Goal: Information Seeking & Learning: Learn about a topic

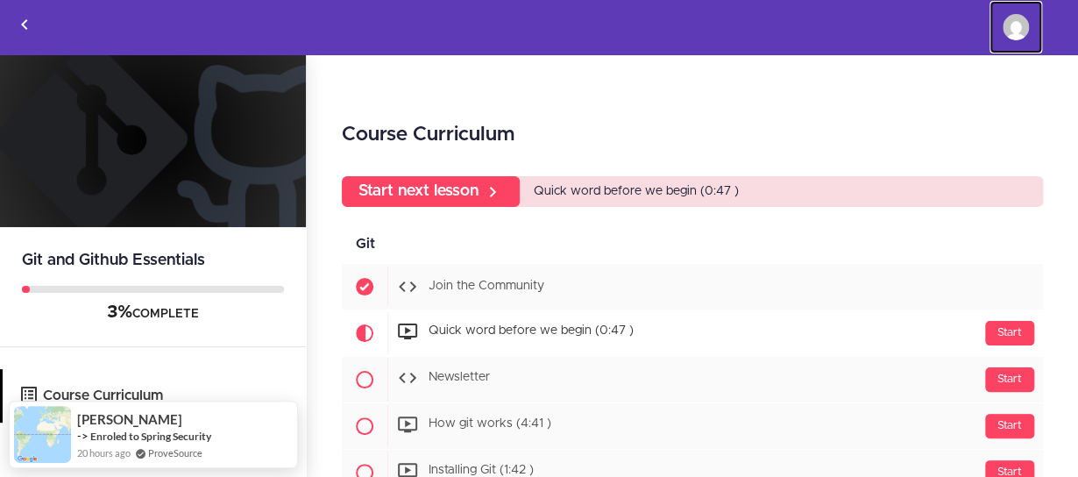
click at [1011, 33] on img at bounding box center [1016, 27] width 26 height 26
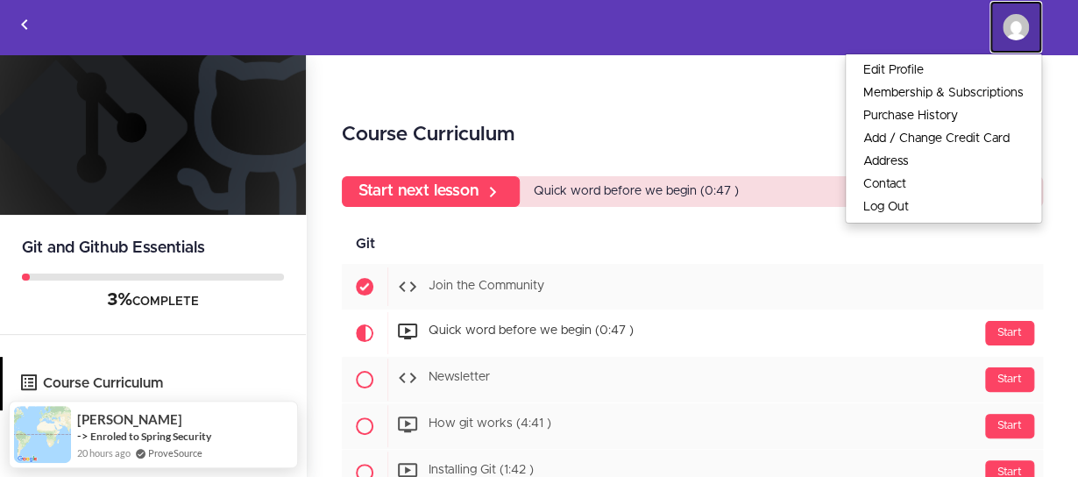
scroll to position [18, 0]
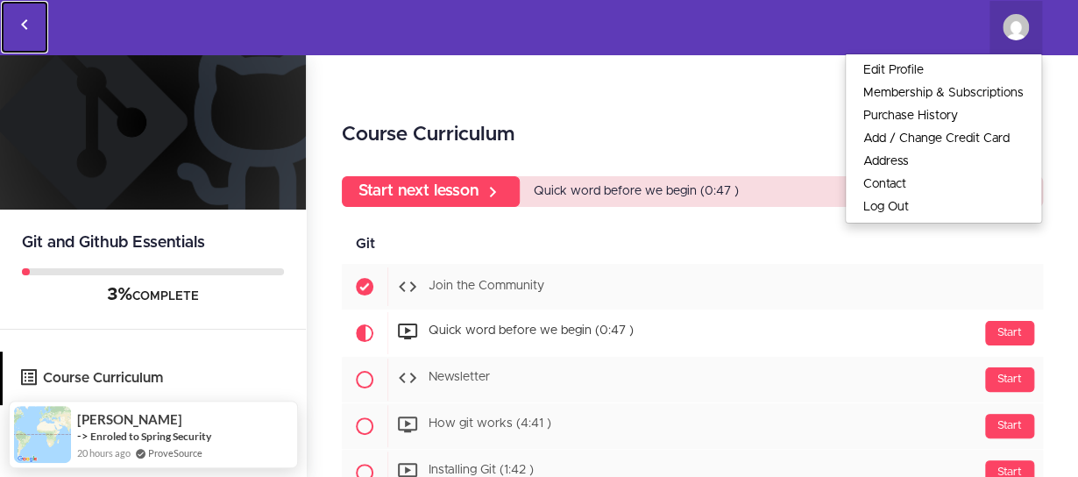
click at [28, 25] on icon "Back to courses" at bounding box center [24, 24] width 21 height 21
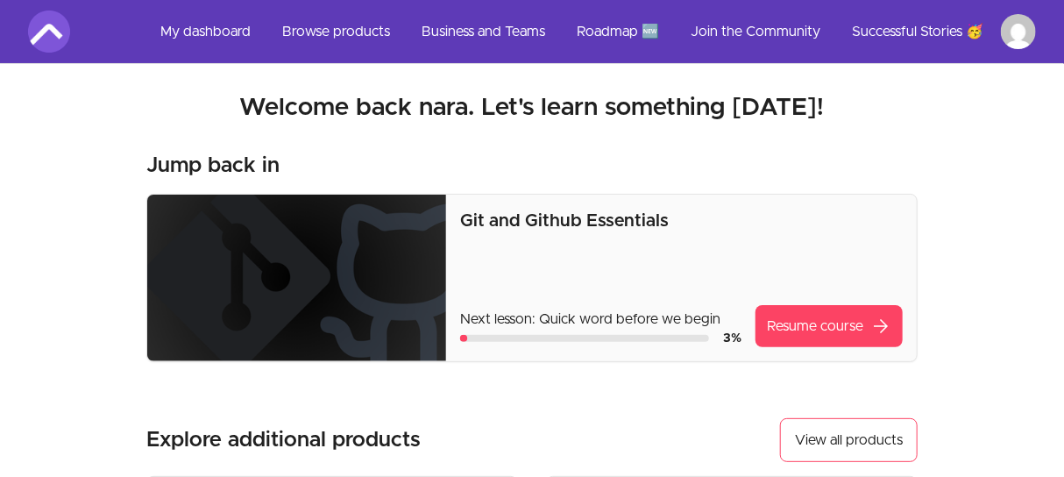
click at [28, 25] on img at bounding box center [49, 32] width 42 height 42
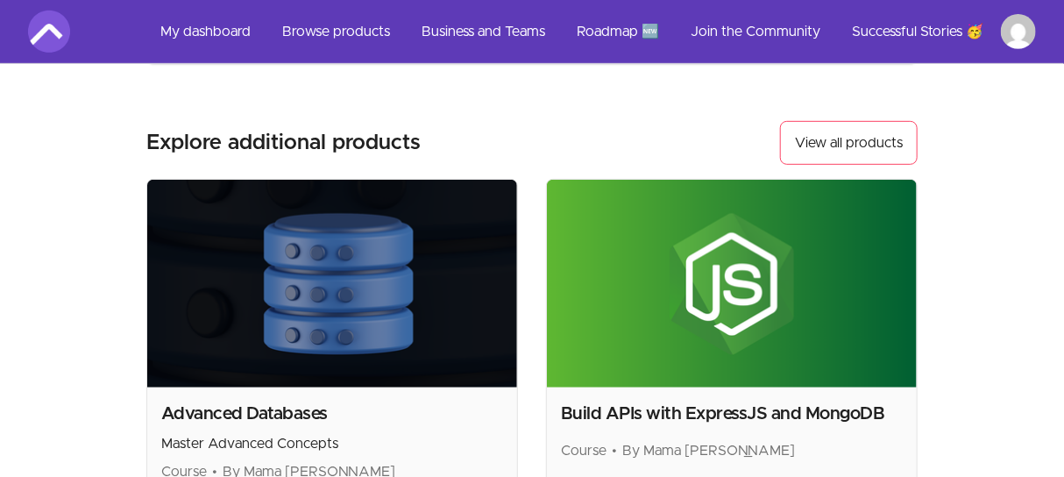
scroll to position [301, 0]
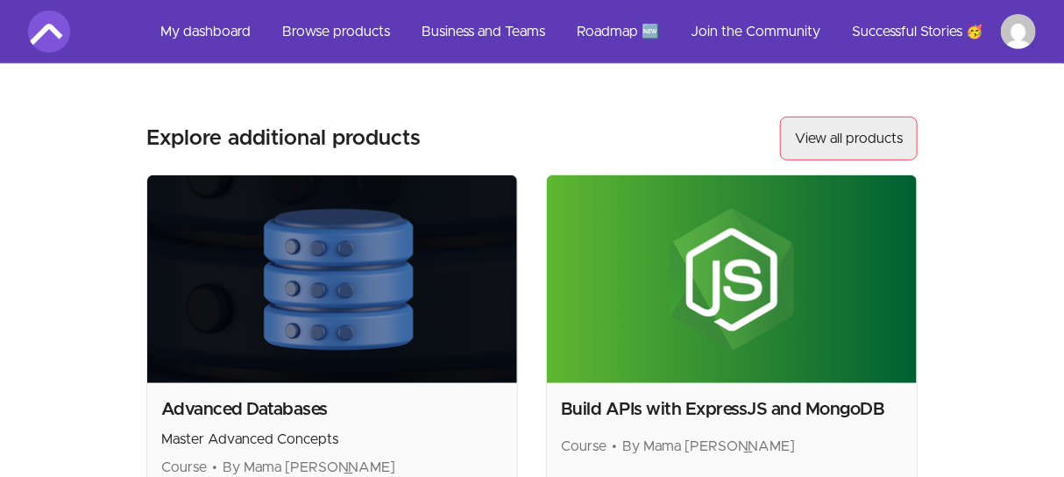
click at [837, 147] on link "View all products" at bounding box center [849, 139] width 138 height 44
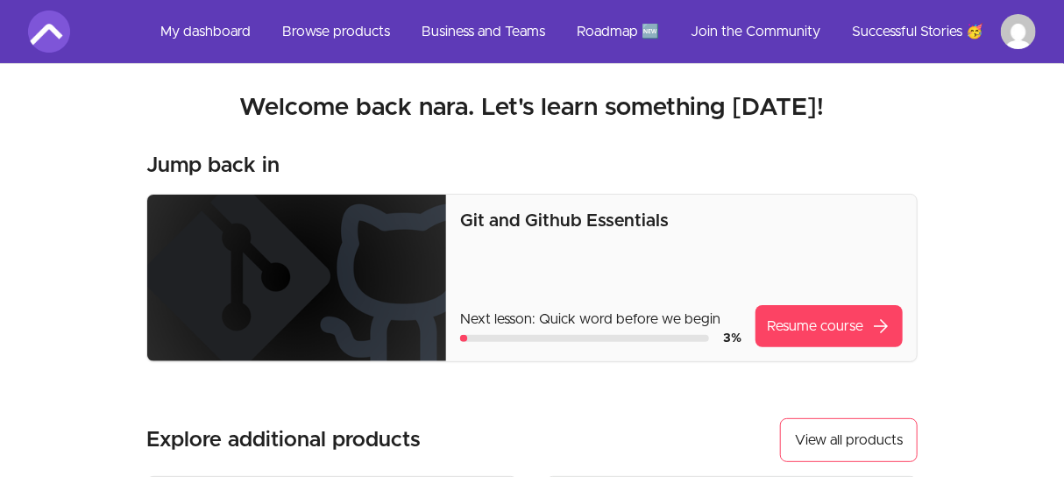
scroll to position [301, 0]
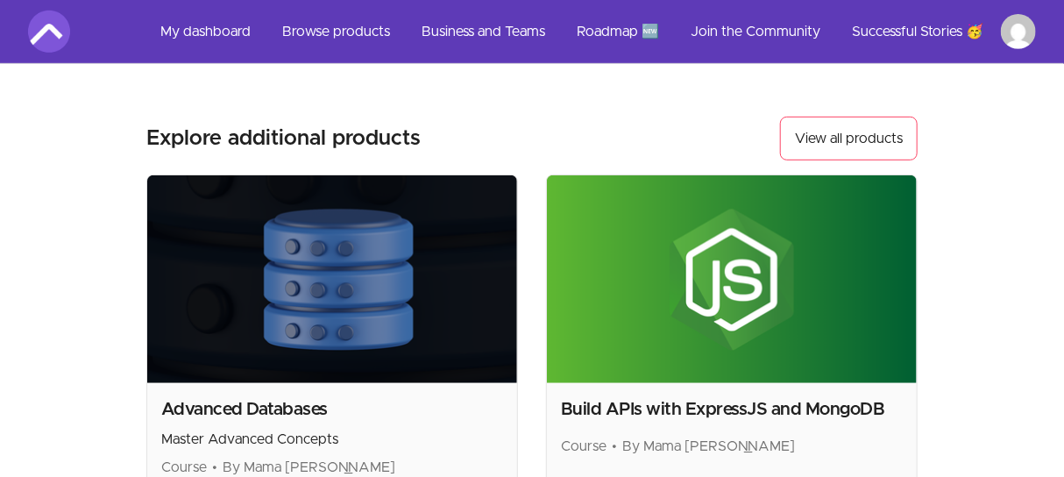
click at [368, 323] on img at bounding box center [332, 279] width 370 height 208
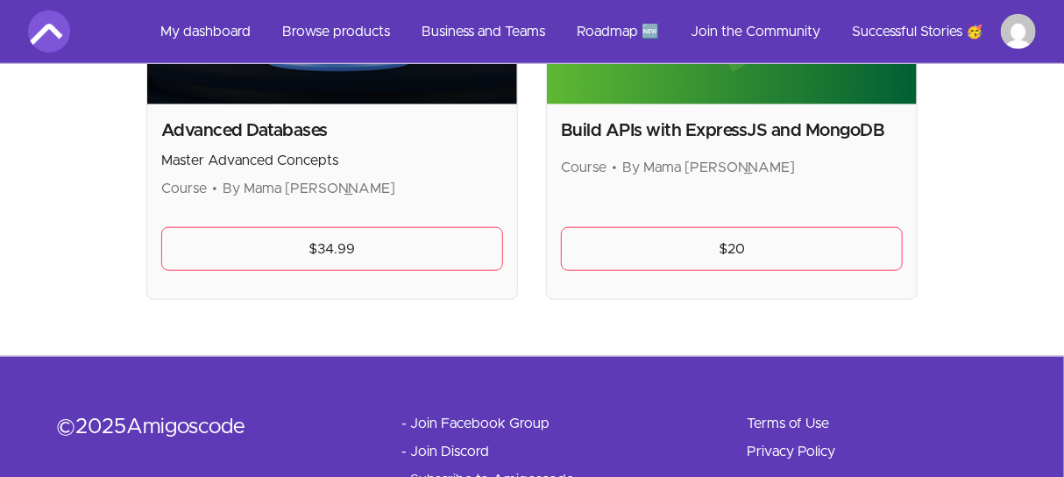
scroll to position [571, 0]
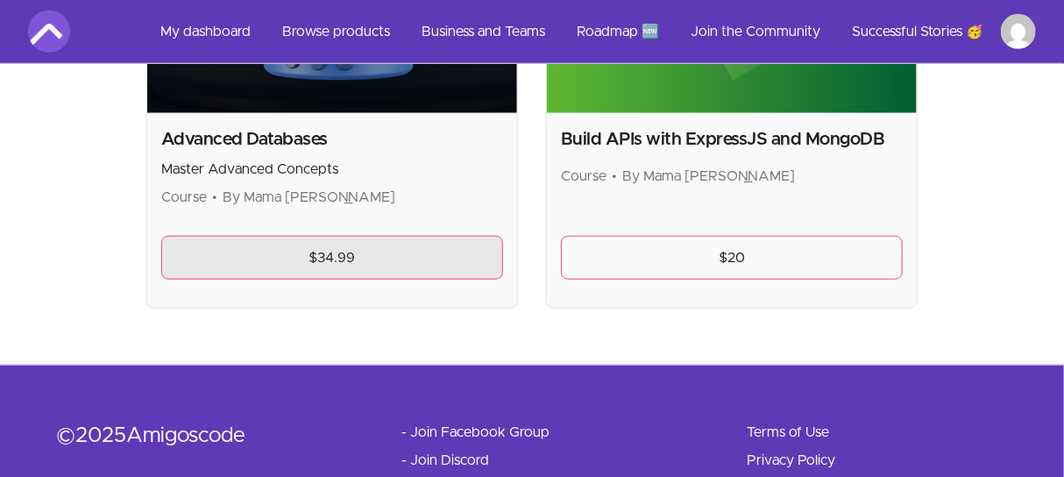
click at [301, 249] on link "$34.99" at bounding box center [332, 258] width 342 height 44
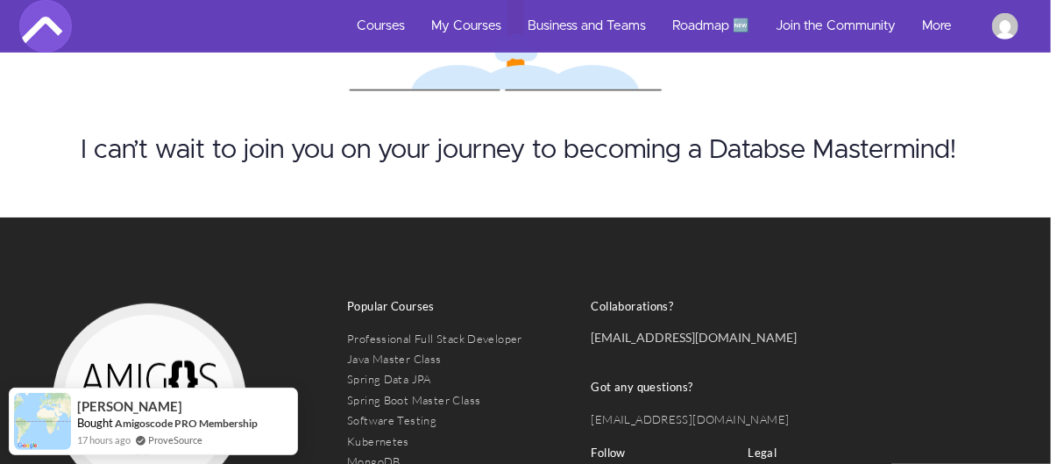
scroll to position [8368, 13]
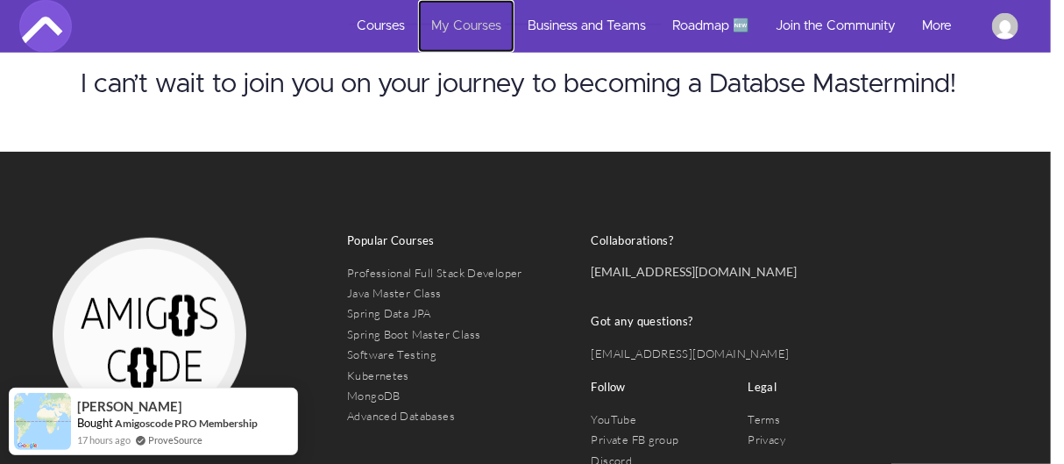
click at [495, 18] on link "My Courses" at bounding box center [466, 26] width 96 height 53
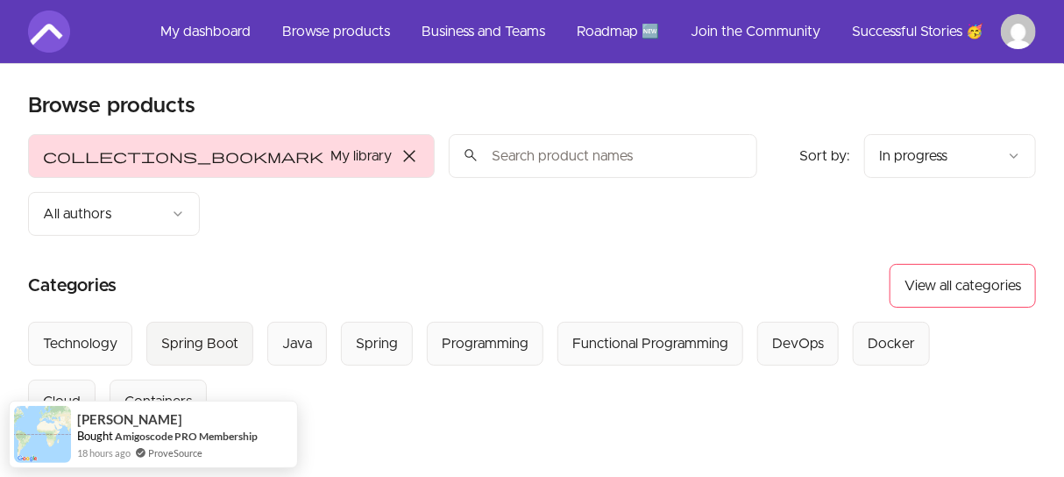
click at [223, 333] on div "Spring Boot" at bounding box center [199, 343] width 77 height 21
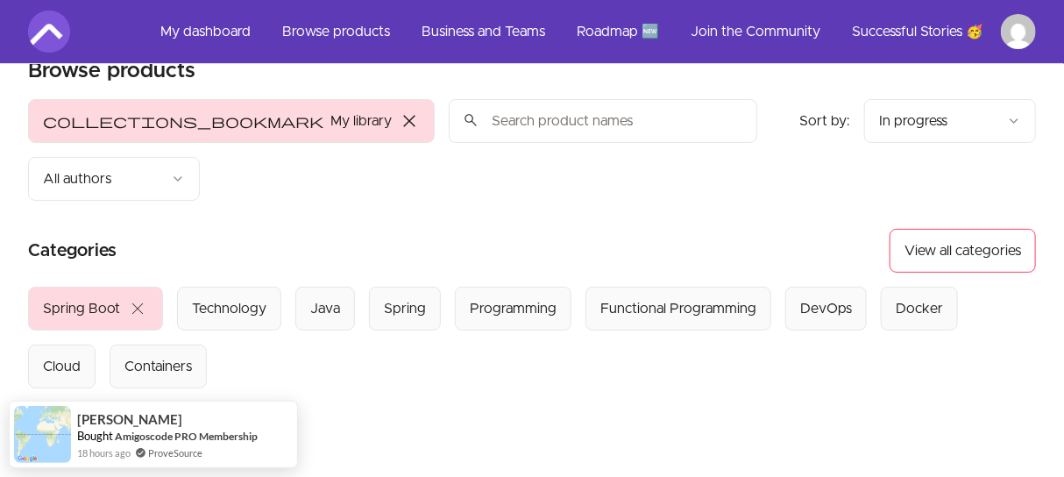
scroll to position [11, 0]
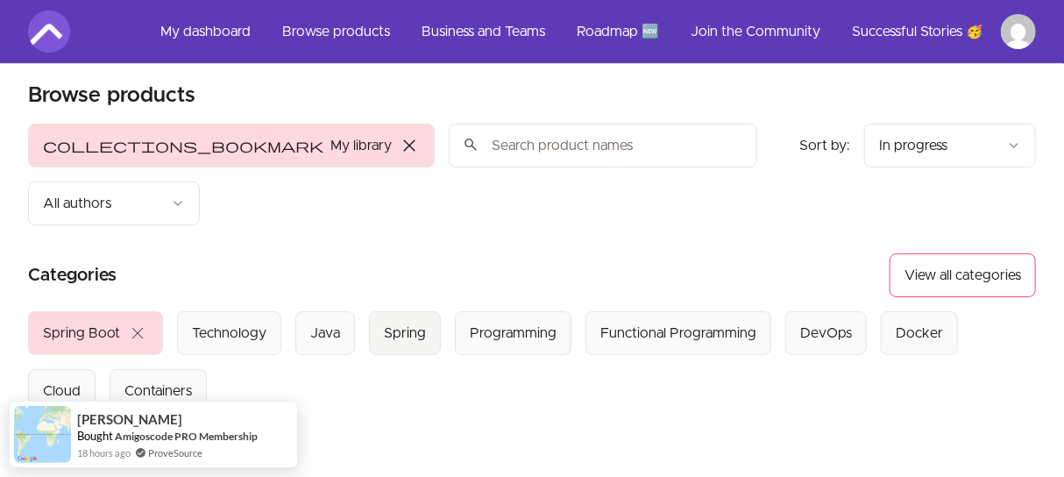
click at [400, 323] on div "Spring" at bounding box center [405, 333] width 42 height 21
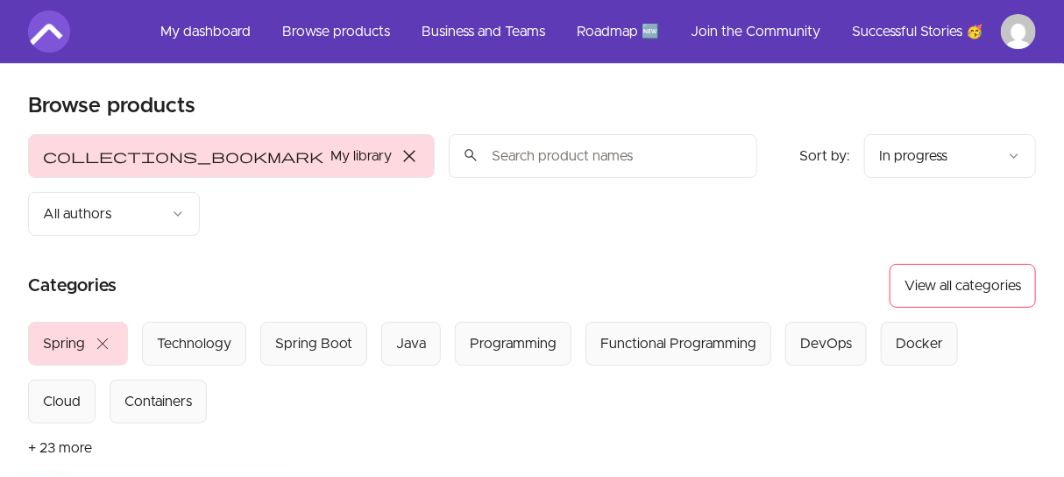
click at [399, 157] on span "close" at bounding box center [409, 155] width 21 height 21
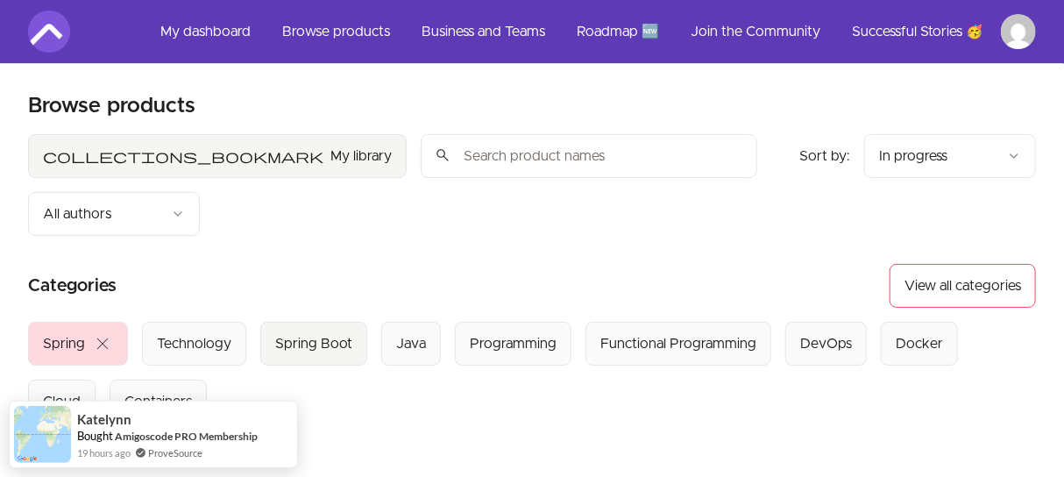
click at [297, 333] on div "Spring Boot" at bounding box center [313, 343] width 77 height 21
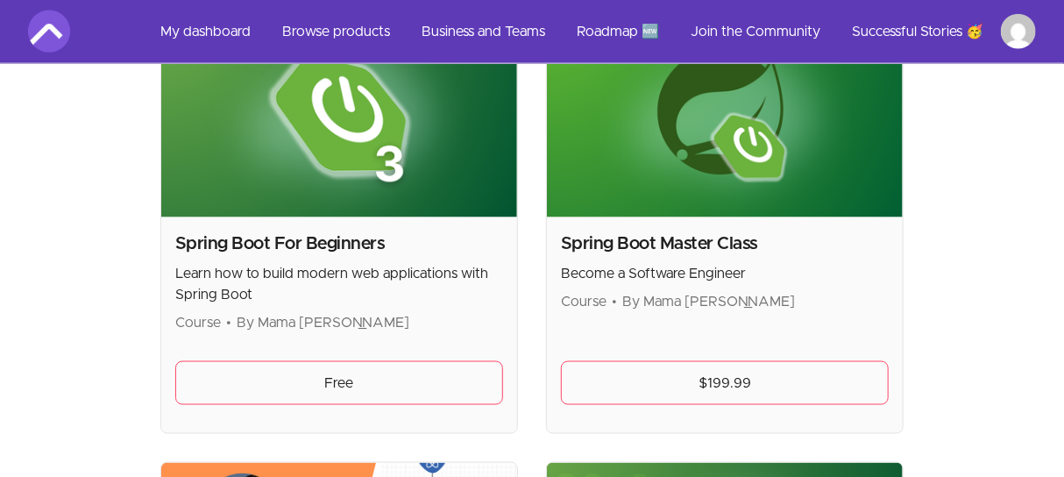
scroll to position [972, 0]
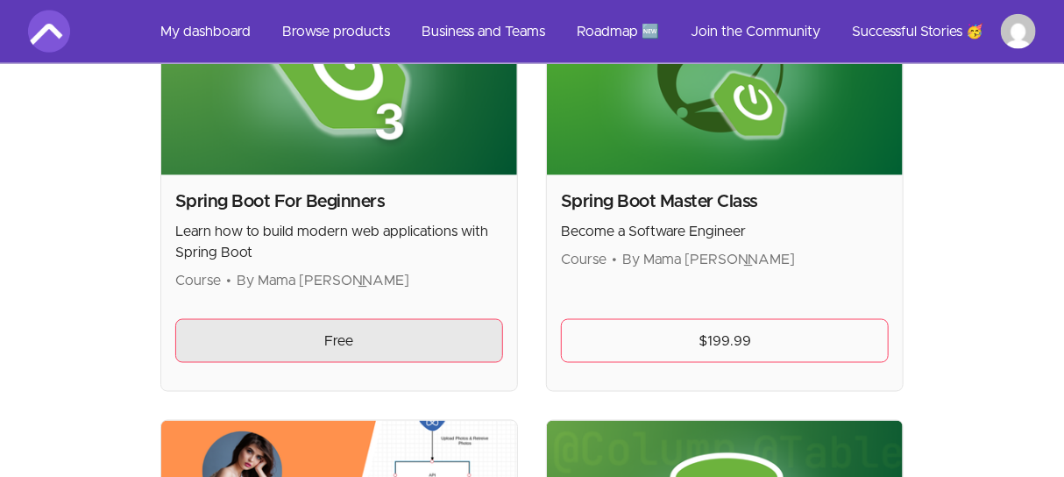
click at [365, 319] on link "Free" at bounding box center [339, 341] width 328 height 44
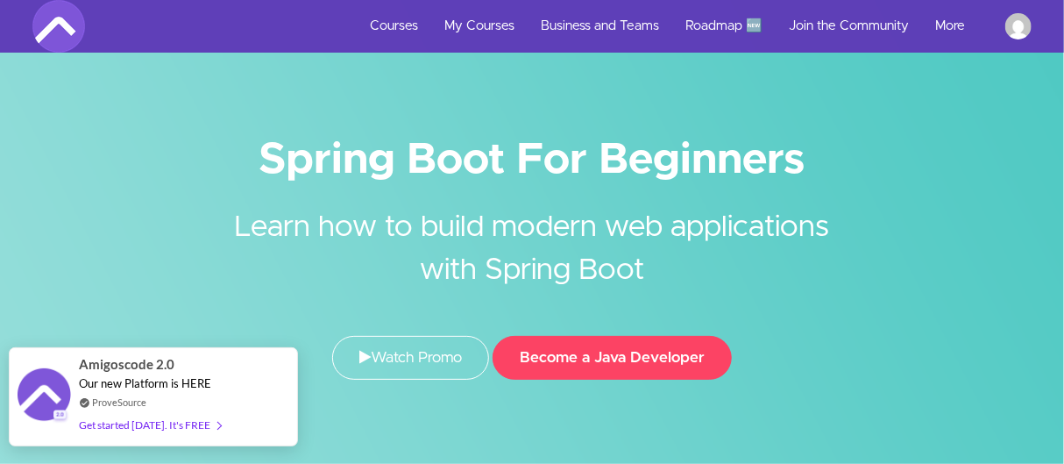
click at [179, 432] on div "Get started [DATE]. It's FREE" at bounding box center [150, 425] width 142 height 20
click at [192, 421] on div "Get started [DATE]. It's FREE" at bounding box center [150, 425] width 142 height 20
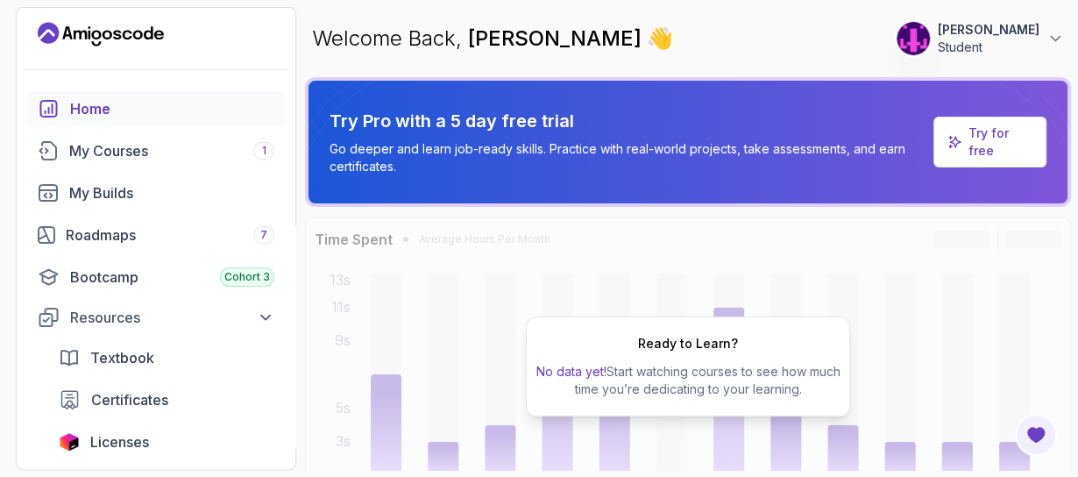
scroll to position [4, 0]
click at [154, 242] on div "Roadmaps 7" at bounding box center [170, 235] width 209 height 21
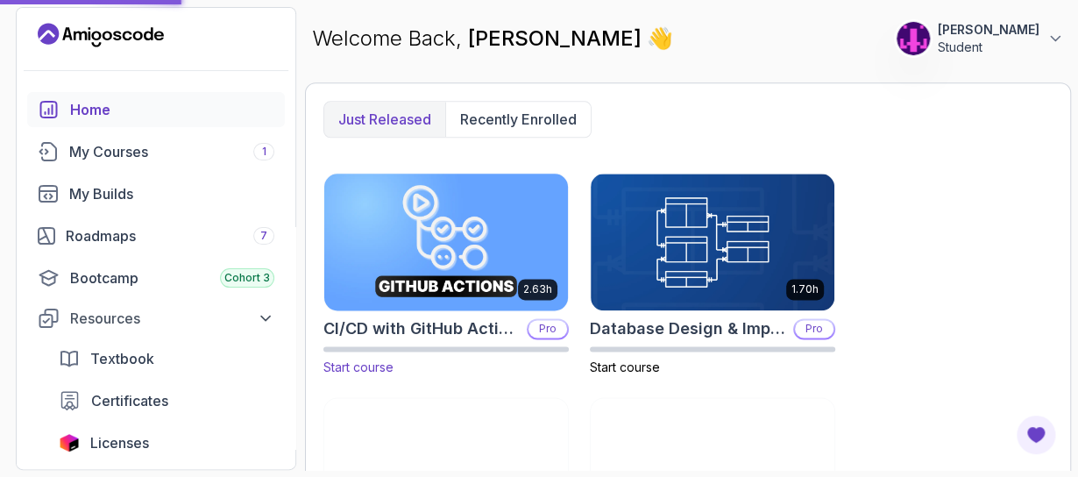
scroll to position [908, 0]
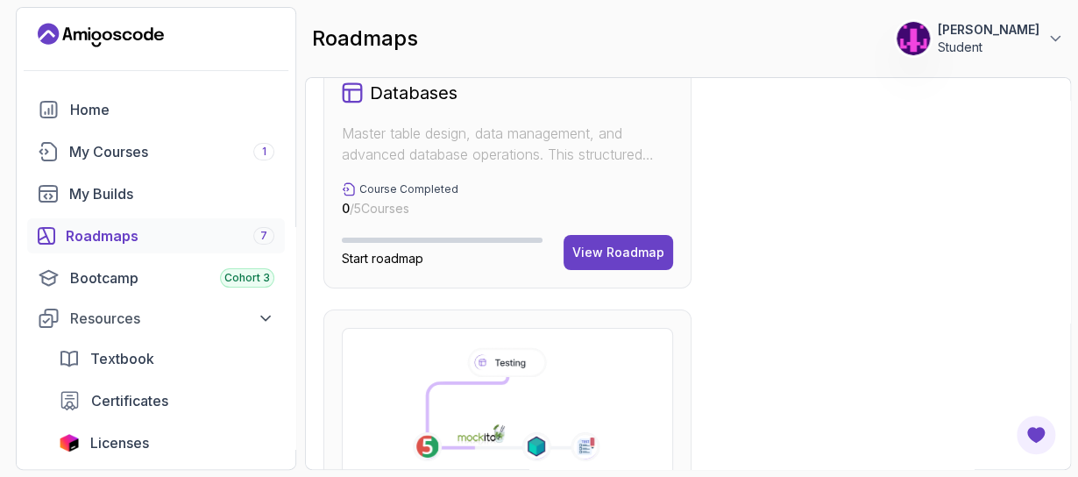
scroll to position [2426, 0]
click at [604, 252] on div "View Roadmap" at bounding box center [618, 253] width 92 height 18
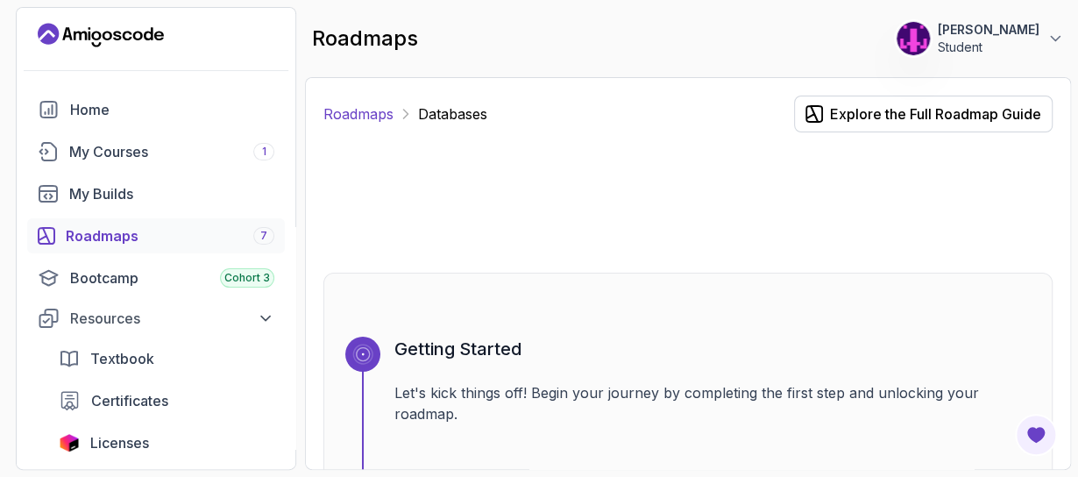
click at [389, 115] on link "Roadmaps" at bounding box center [358, 113] width 70 height 21
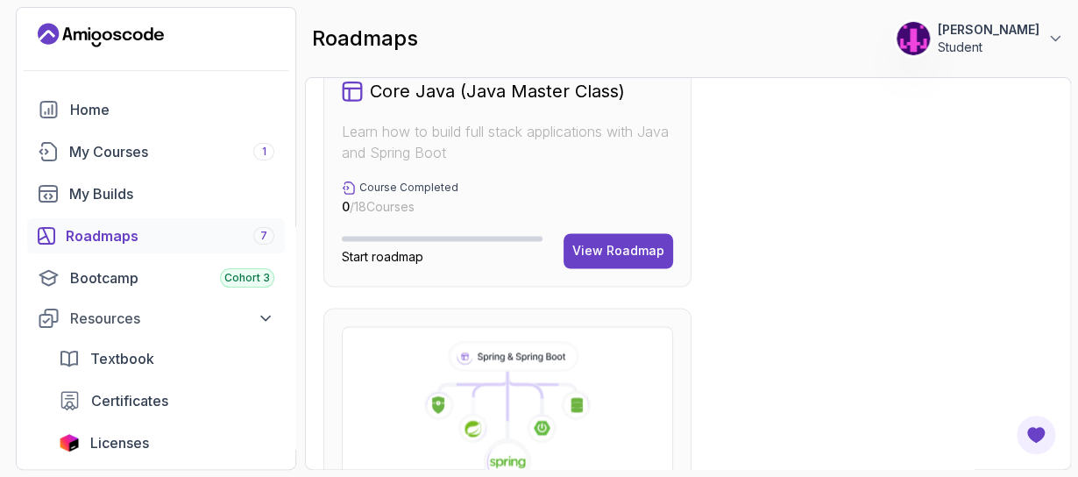
scroll to position [1128, 0]
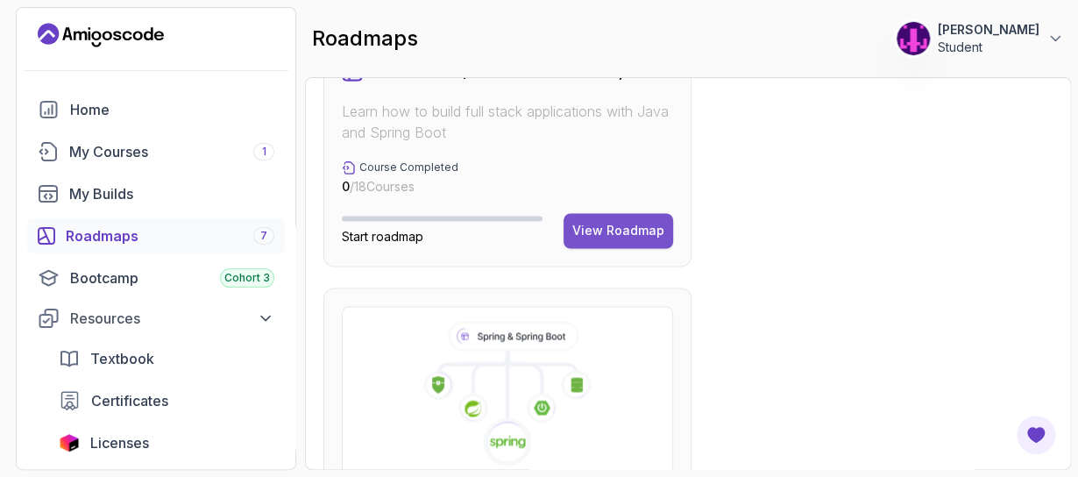
click at [624, 225] on div "View Roadmap" at bounding box center [618, 231] width 92 height 18
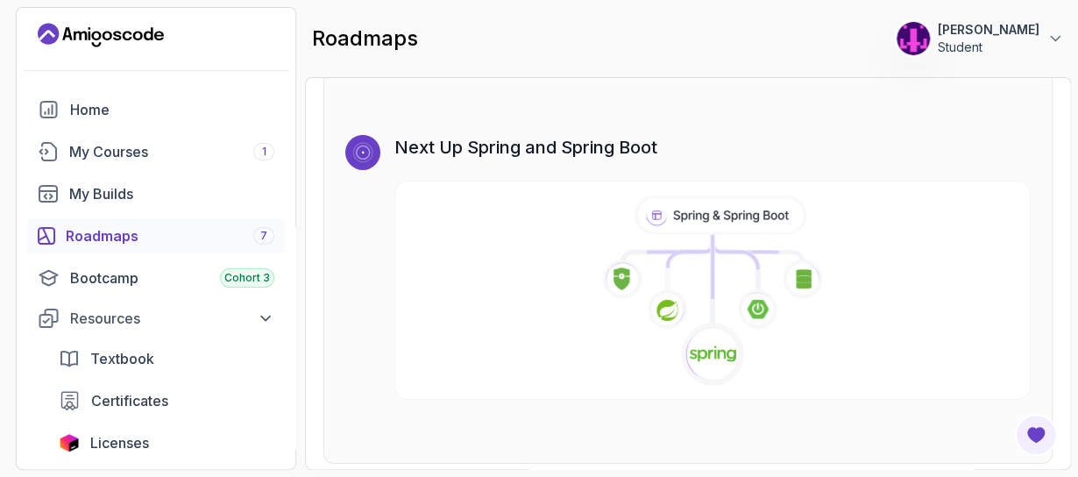
scroll to position [10513, 0]
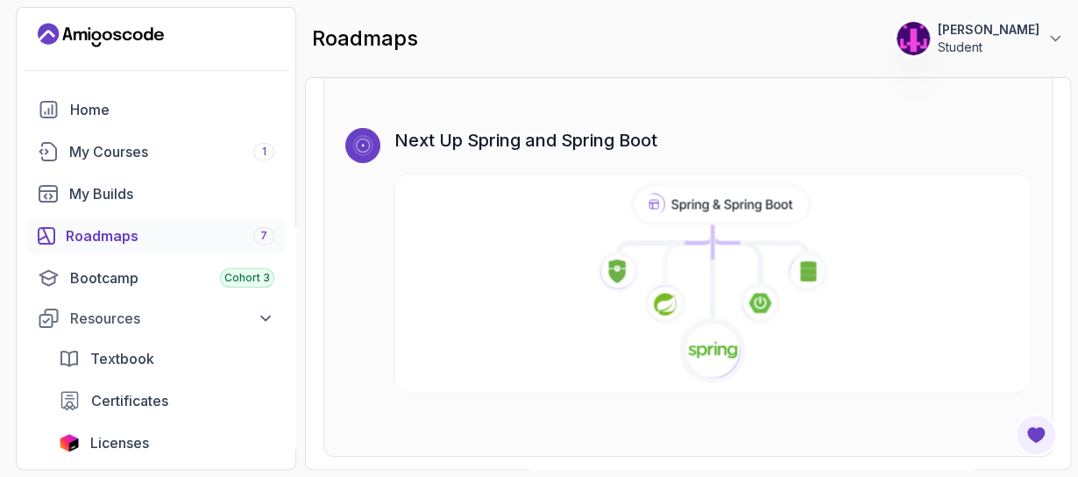
click at [657, 257] on icon at bounding box center [712, 284] width 637 height 201
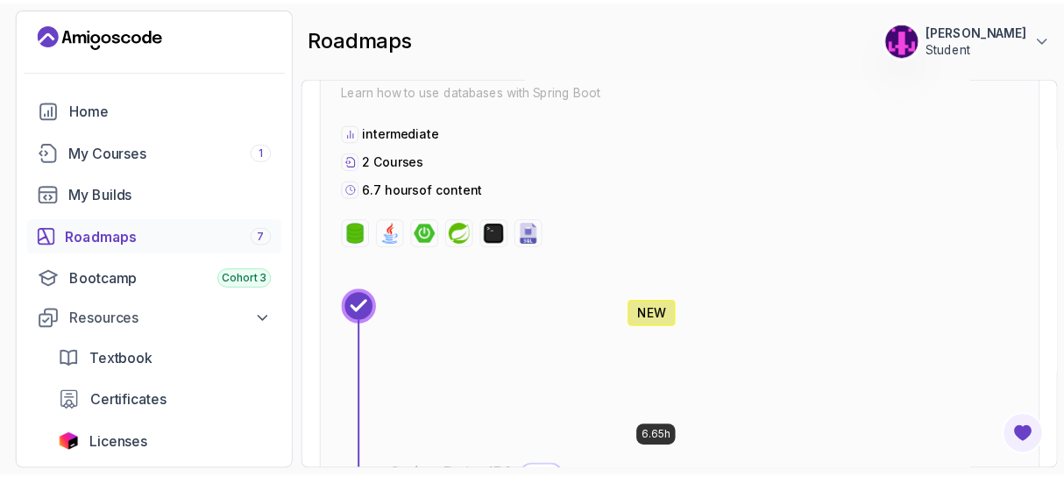
scroll to position [3988, 0]
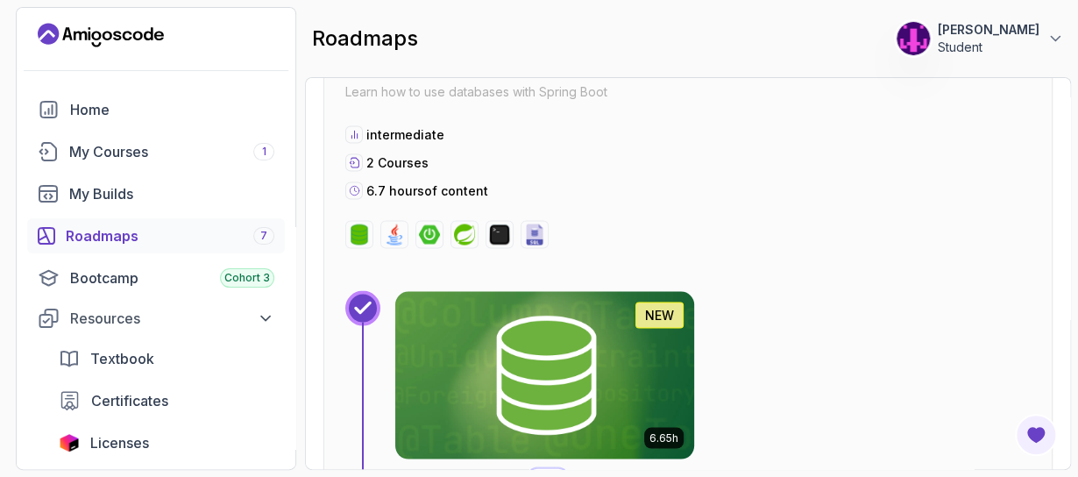
click at [491, 344] on img at bounding box center [544, 374] width 314 height 175
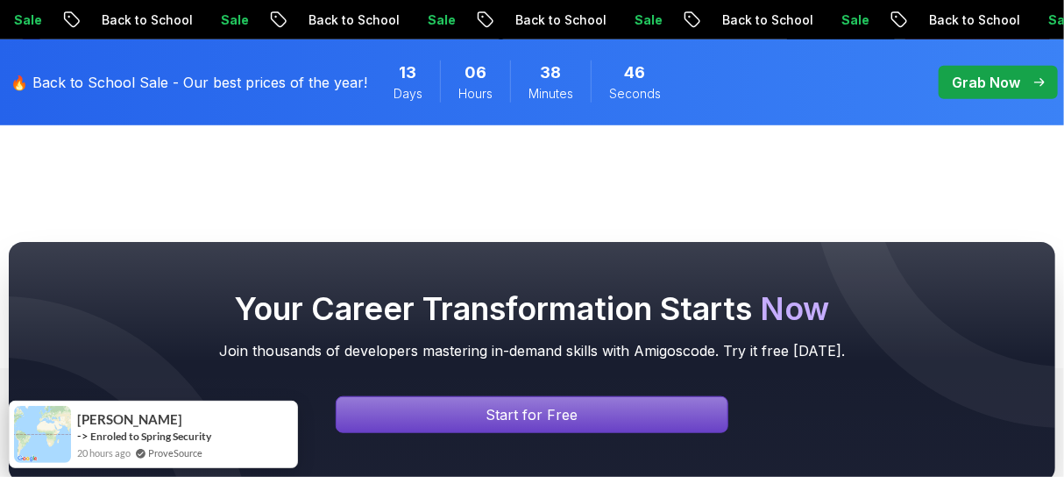
scroll to position [479, 0]
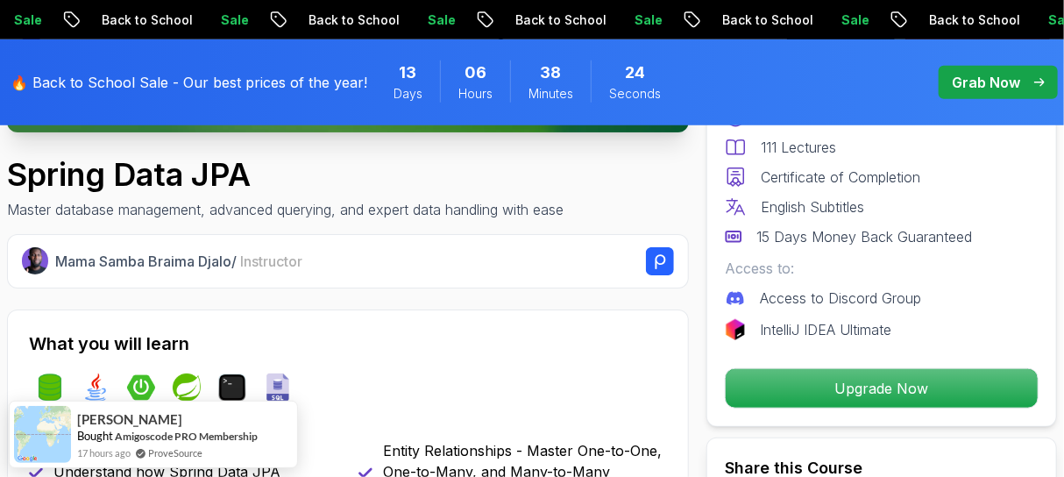
scroll to position [484, 0]
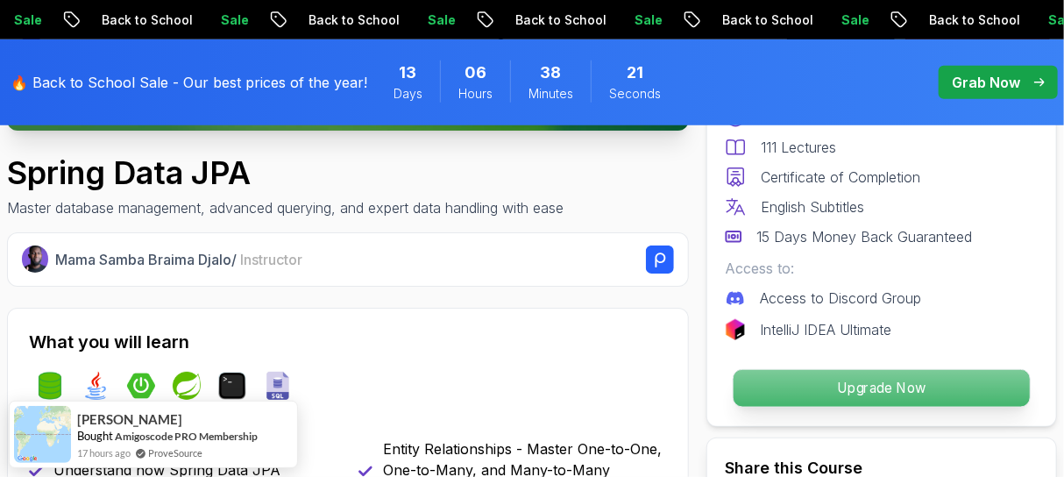
click at [860, 401] on p "Upgrade Now" at bounding box center [882, 388] width 296 height 37
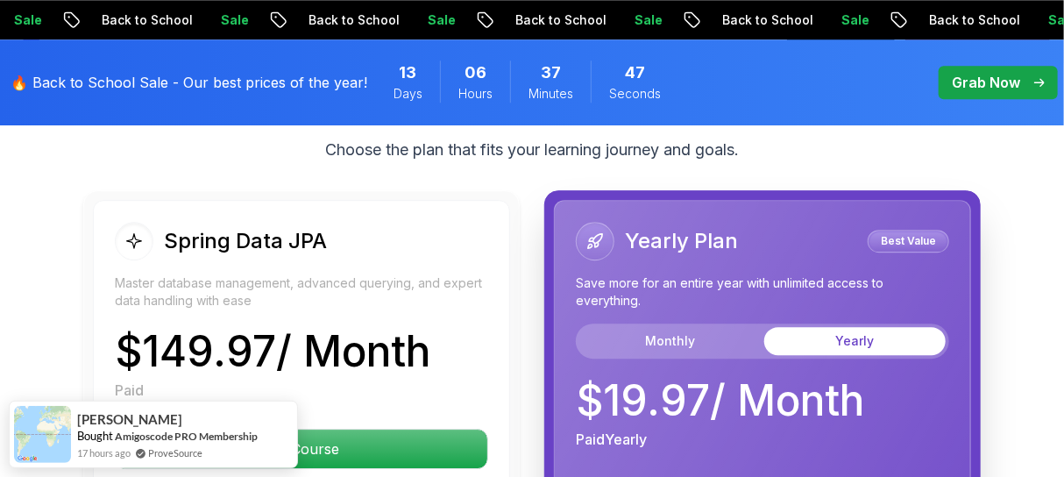
scroll to position [4596, 0]
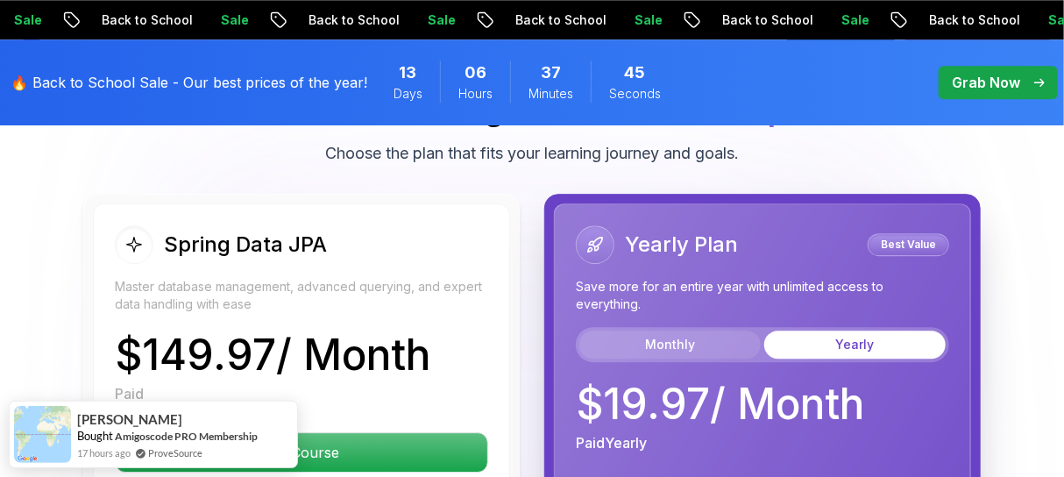
click at [704, 330] on button "Monthly" at bounding box center [669, 344] width 181 height 28
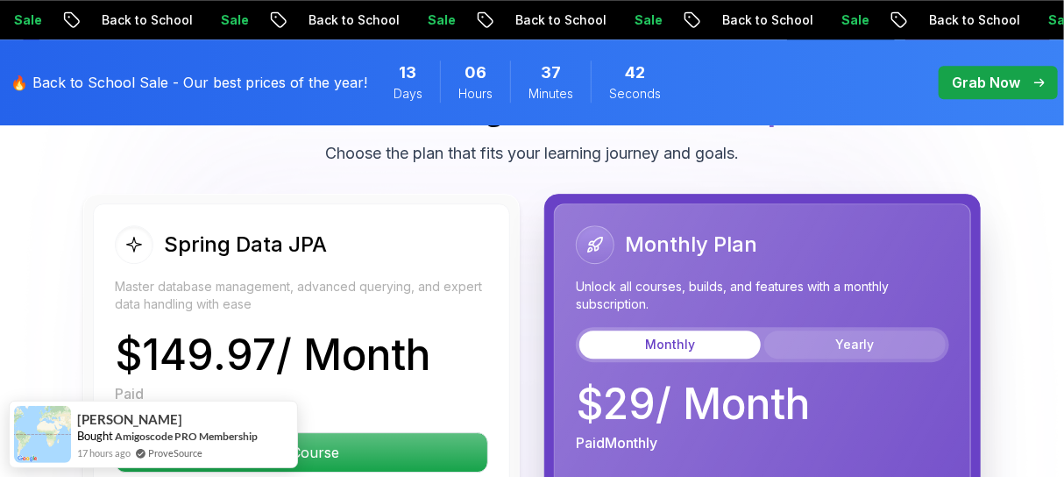
click at [810, 330] on button "Yearly" at bounding box center [854, 344] width 181 height 28
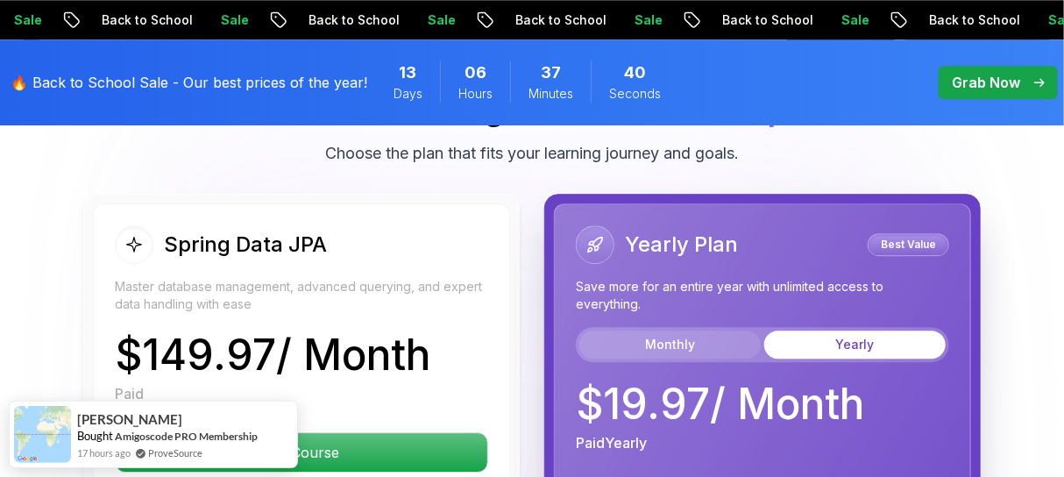
click at [750, 330] on button "Monthly" at bounding box center [669, 344] width 181 height 28
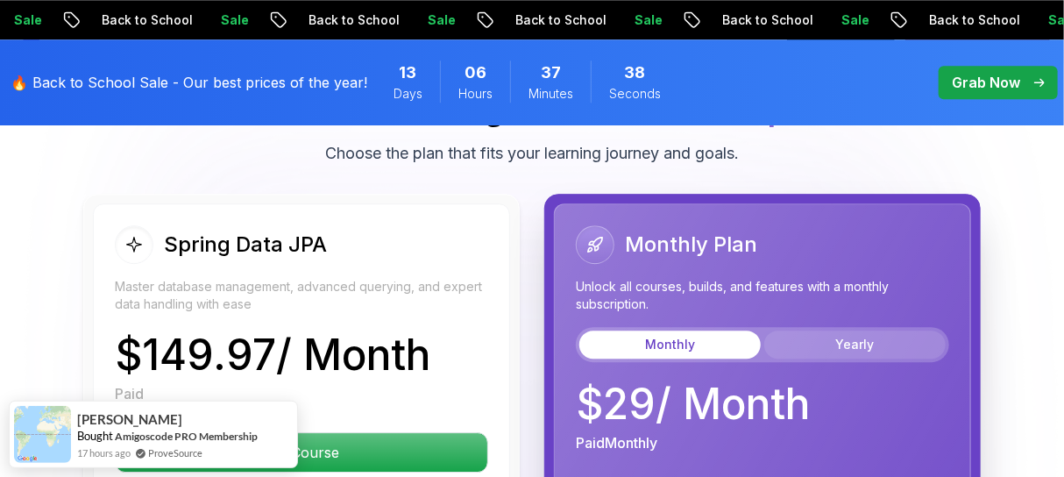
click at [838, 330] on button "Yearly" at bounding box center [854, 344] width 181 height 28
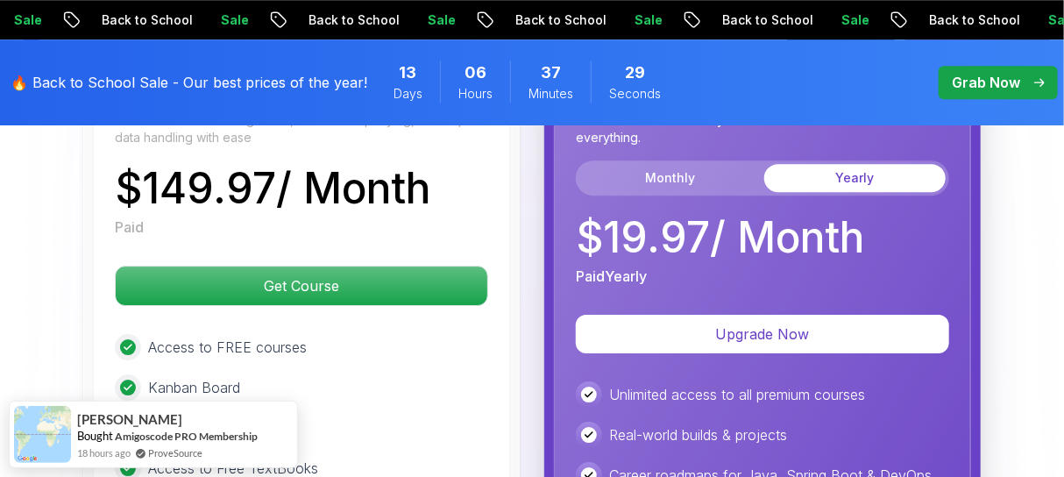
scroll to position [4762, 0]
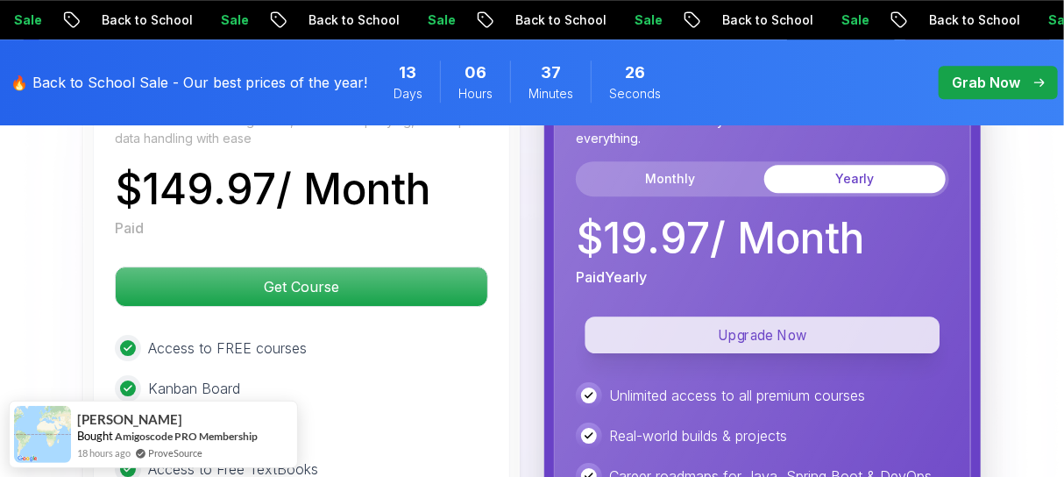
click at [764, 316] on p "Upgrade Now" at bounding box center [762, 334] width 355 height 37
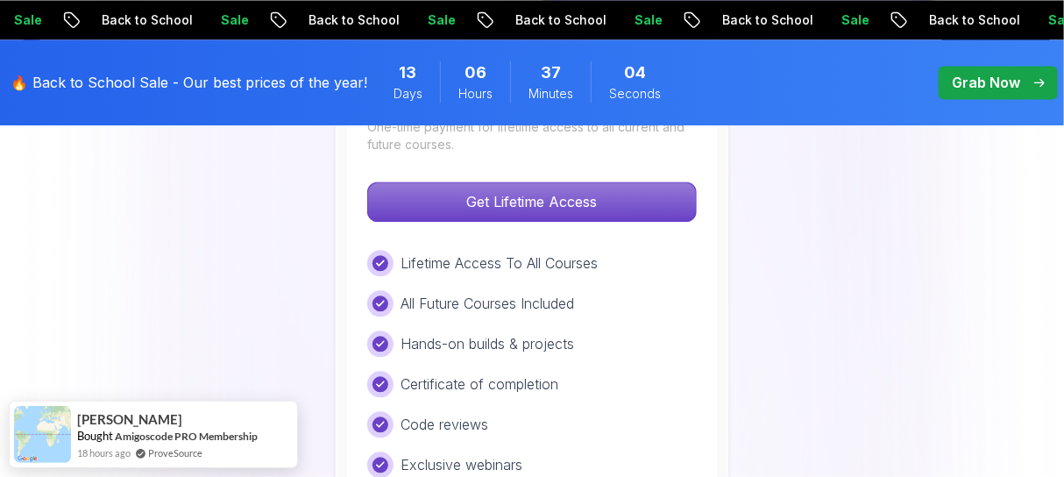
scroll to position [1451, 0]
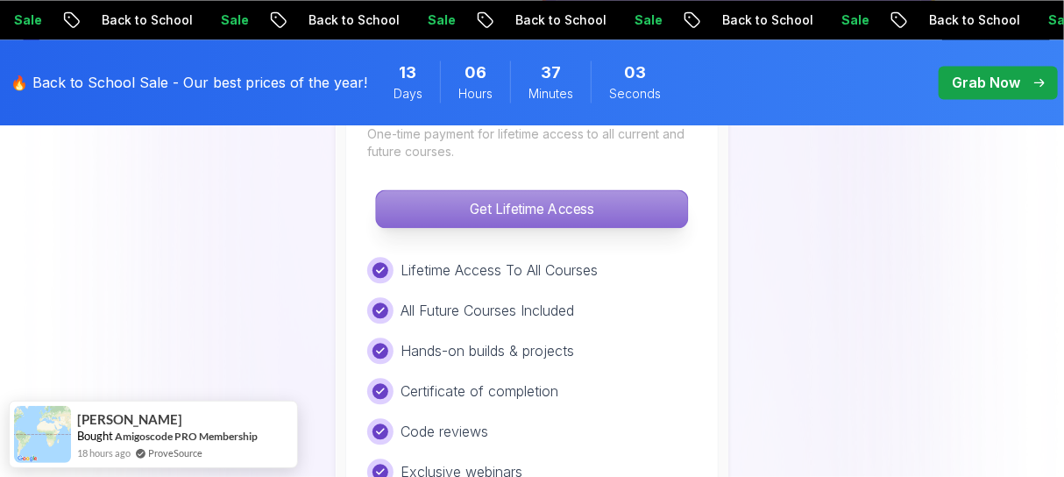
click at [568, 215] on p "Get Lifetime Access" at bounding box center [531, 208] width 311 height 37
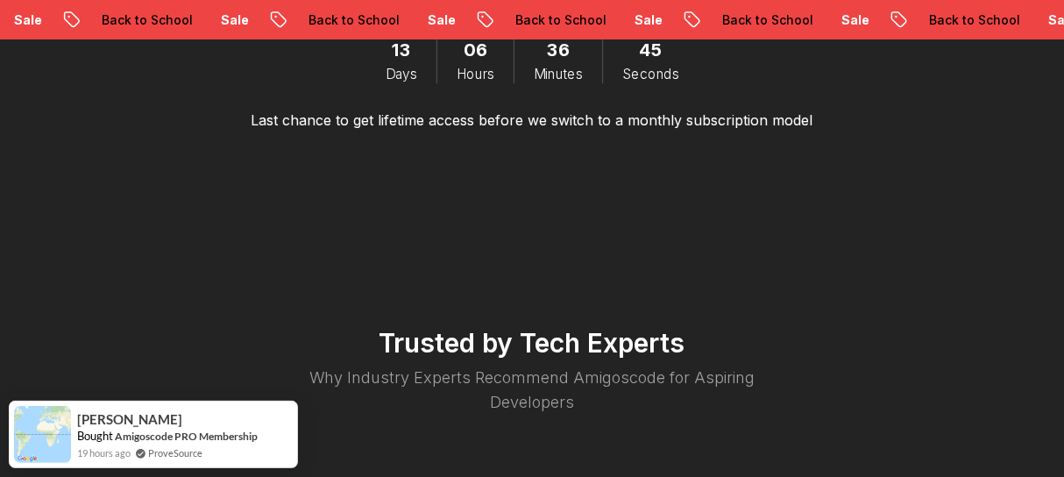
scroll to position [3156, 0]
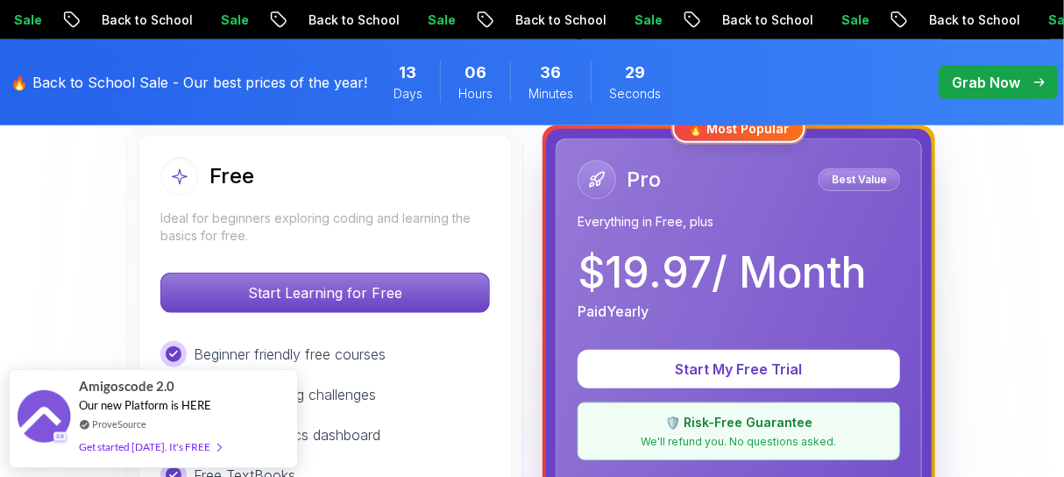
scroll to position [522, 0]
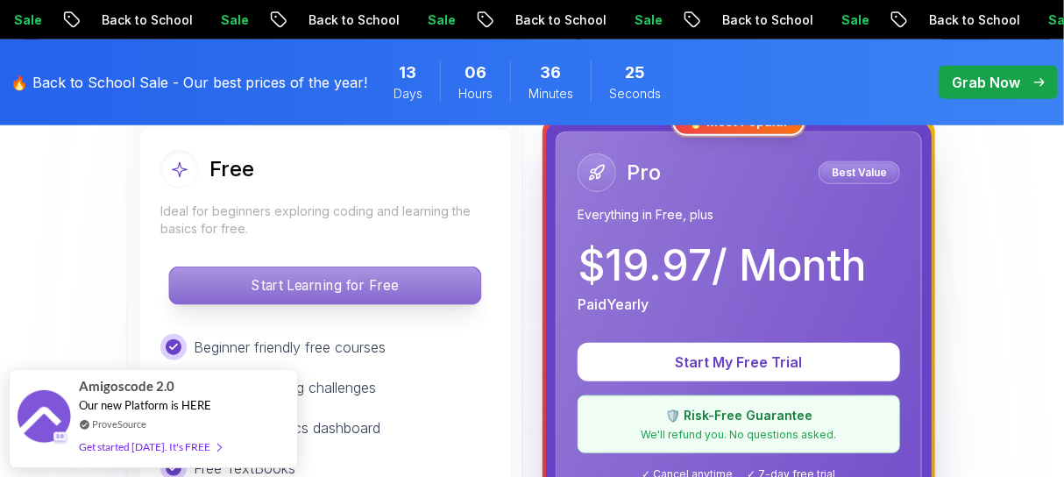
click at [382, 277] on p "Start Learning for Free" at bounding box center [324, 285] width 311 height 37
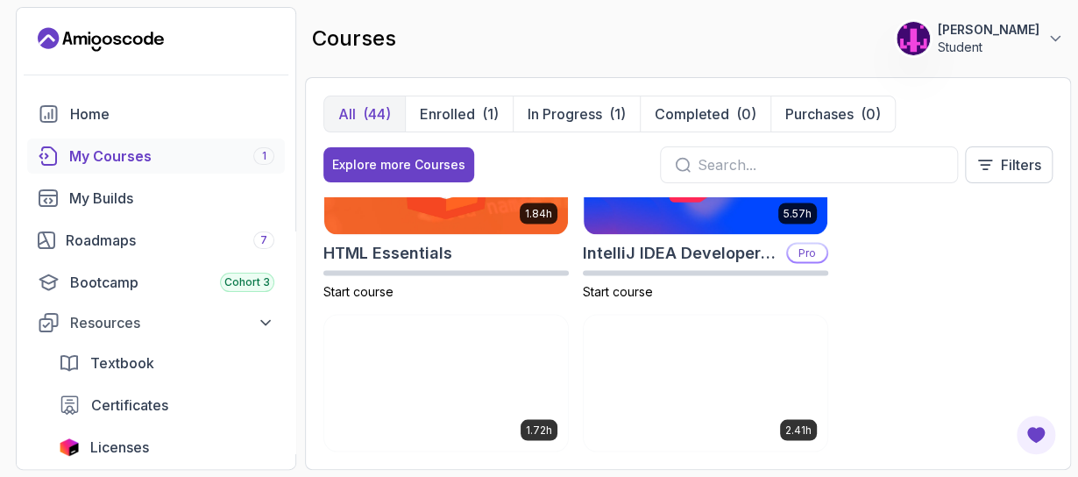
scroll to position [1408, 0]
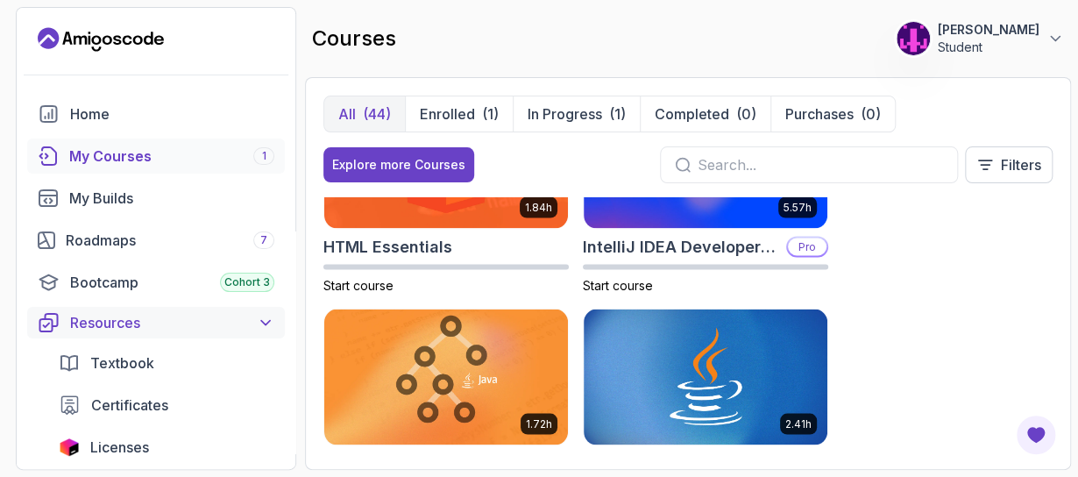
click at [104, 313] on div "Resources" at bounding box center [172, 322] width 204 height 21
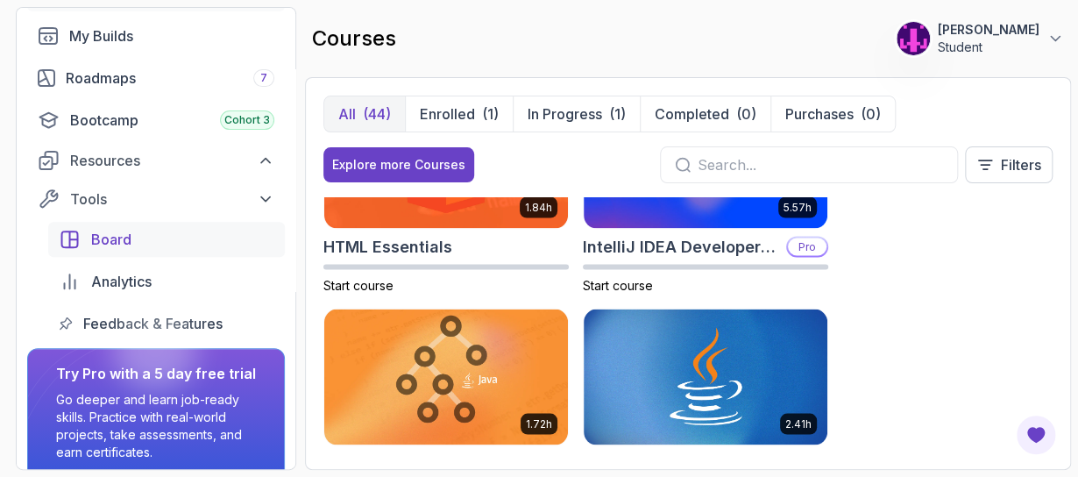
scroll to position [0, 0]
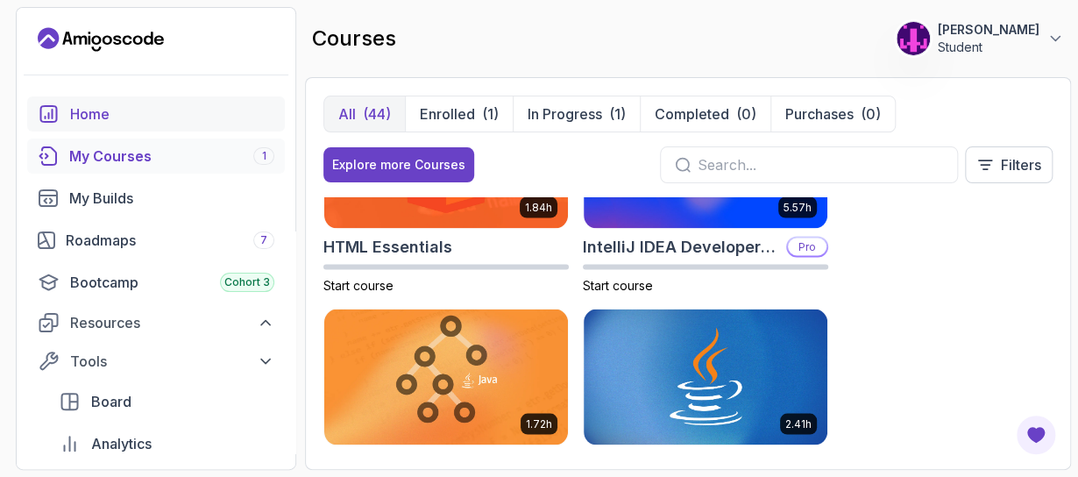
click at [146, 110] on div "Home" at bounding box center [172, 113] width 204 height 21
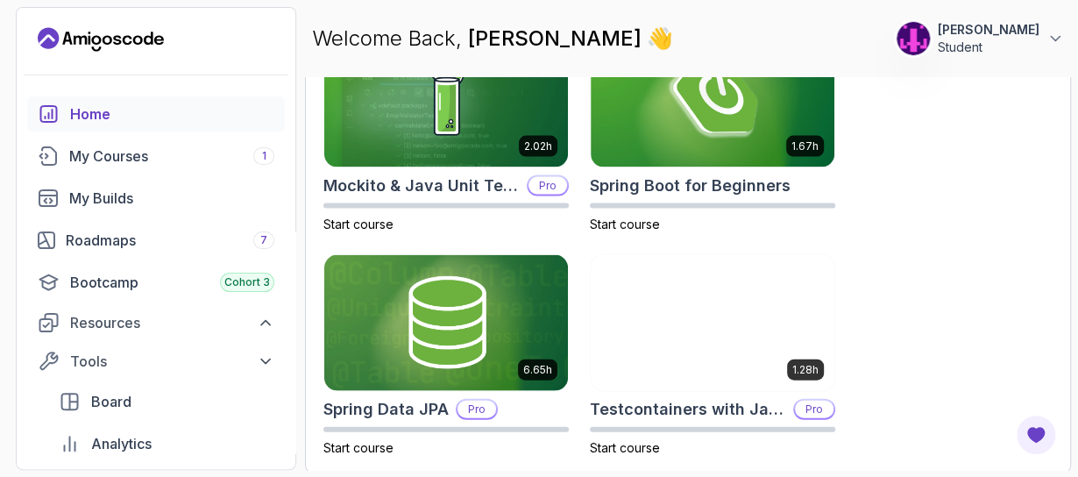
scroll to position [1483, 0]
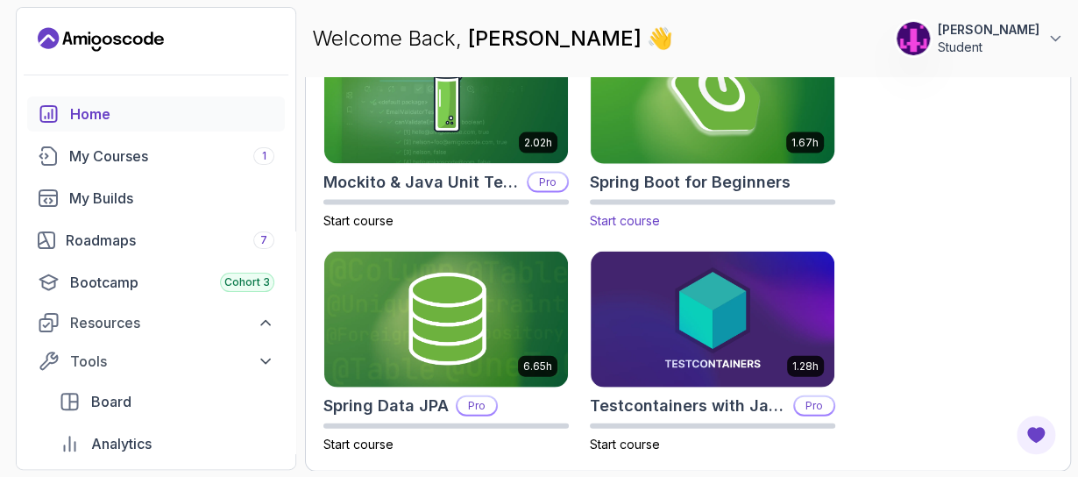
click at [709, 131] on img at bounding box center [713, 95] width 256 height 143
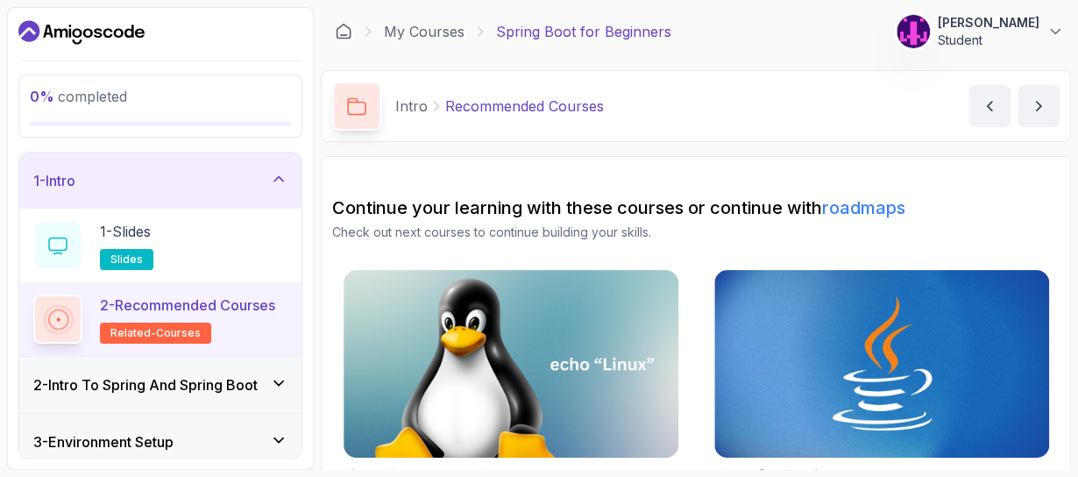
click at [179, 181] on div "1 - Intro" at bounding box center [160, 180] width 254 height 21
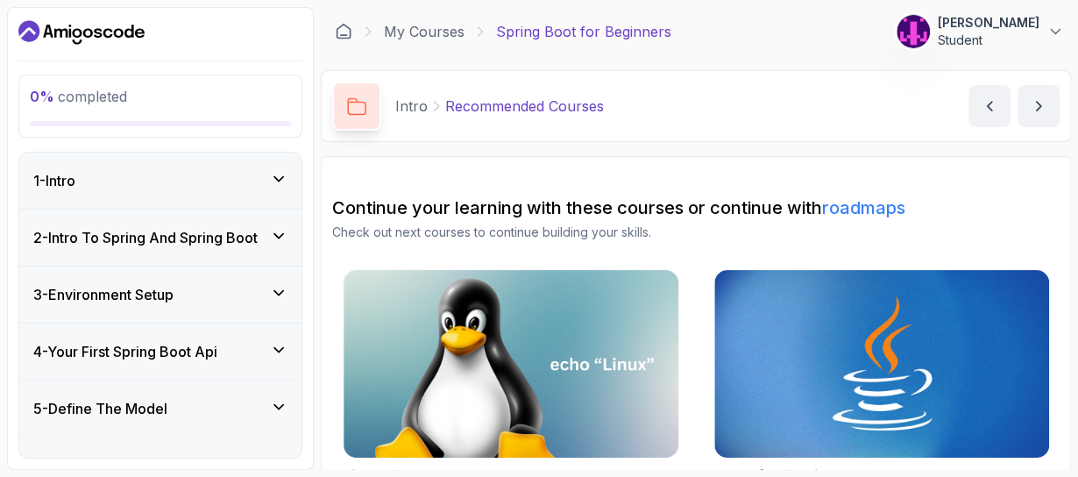
click at [154, 173] on div "1 - Intro" at bounding box center [160, 180] width 254 height 21
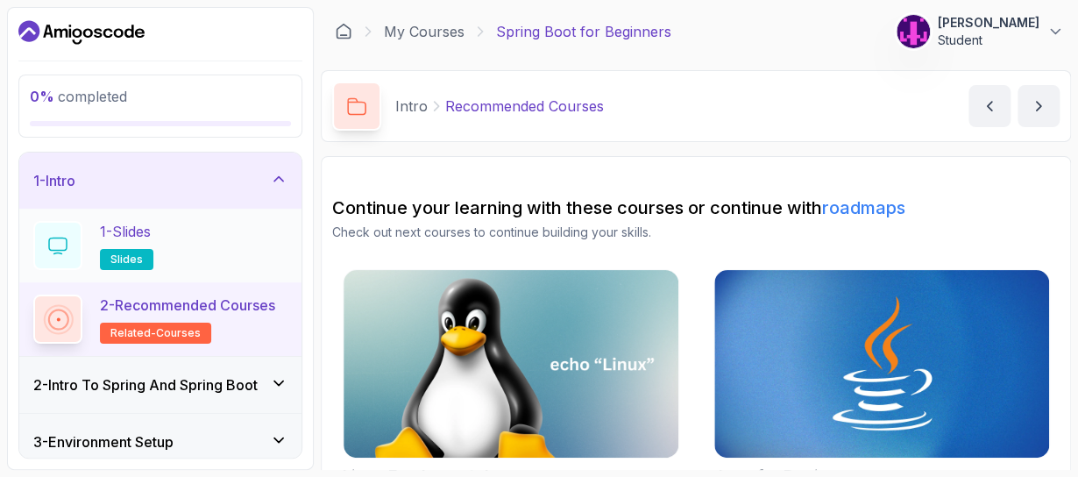
click at [124, 227] on p "1 - Slides" at bounding box center [125, 231] width 51 height 21
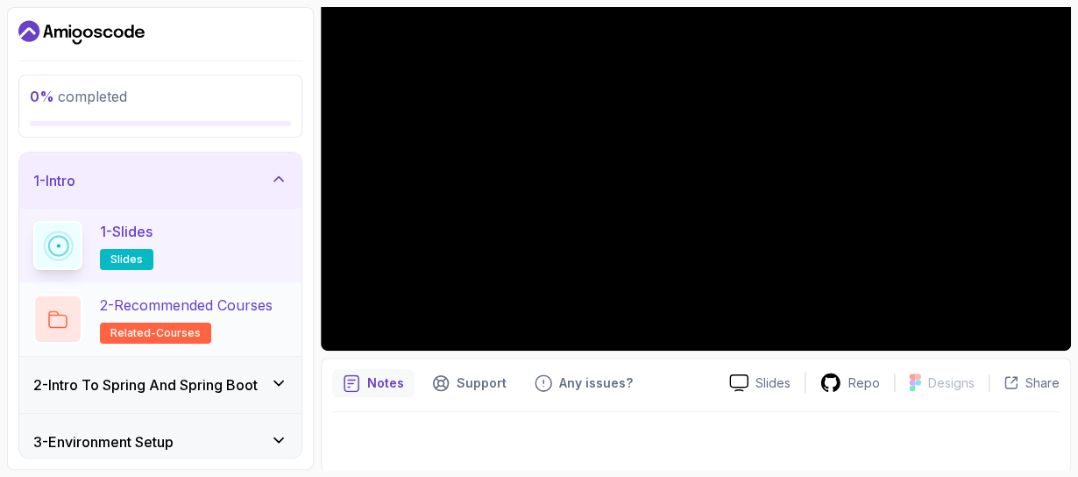
click at [217, 313] on p "2 - Recommended Courses" at bounding box center [186, 304] width 173 height 21
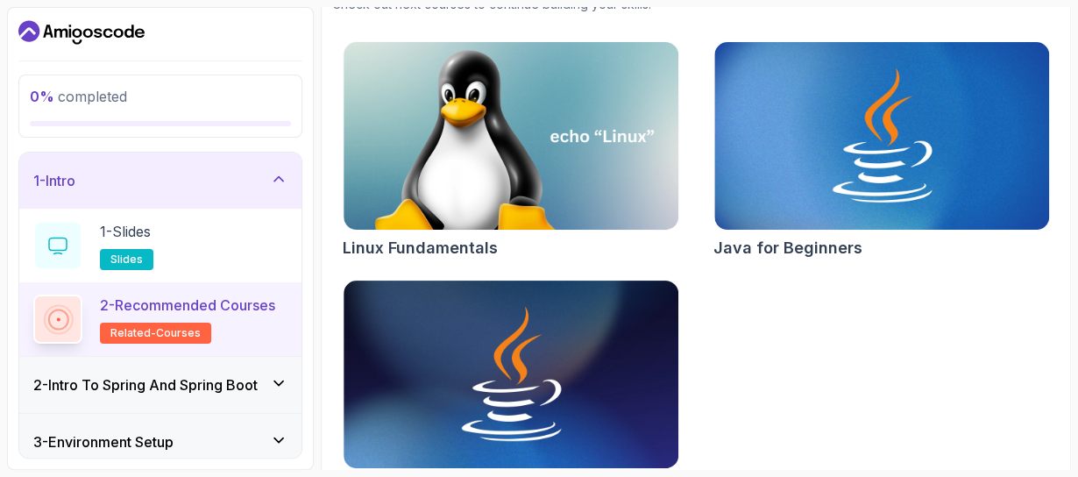
click at [233, 380] on h3 "2 - Intro To Spring And Spring Boot" at bounding box center [145, 384] width 224 height 21
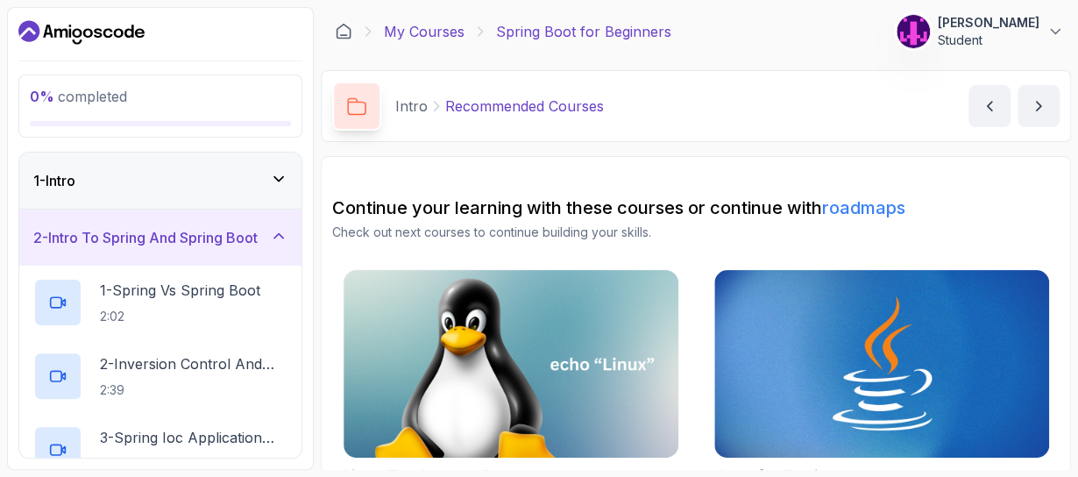
click at [444, 32] on link "My Courses" at bounding box center [424, 31] width 81 height 21
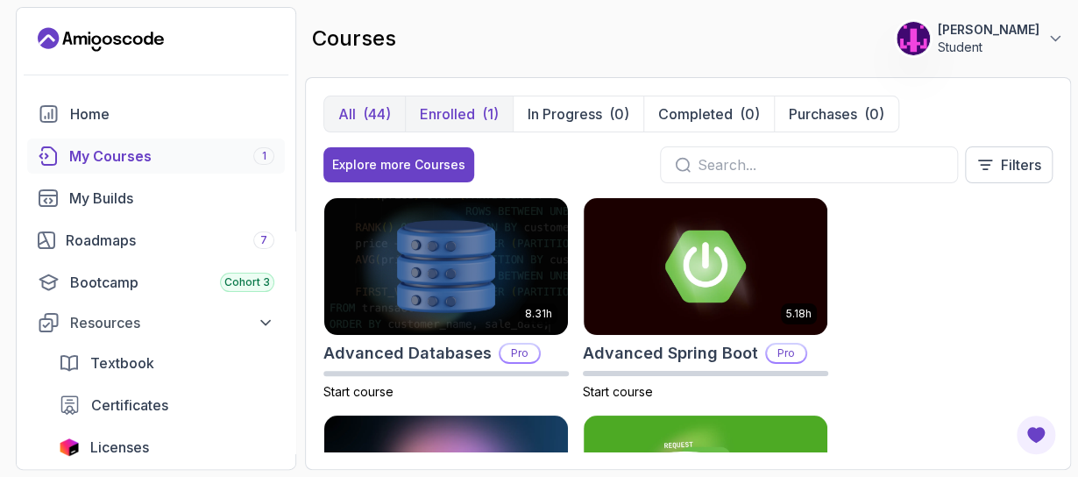
click at [442, 117] on p "Enrolled" at bounding box center [447, 113] width 55 height 21
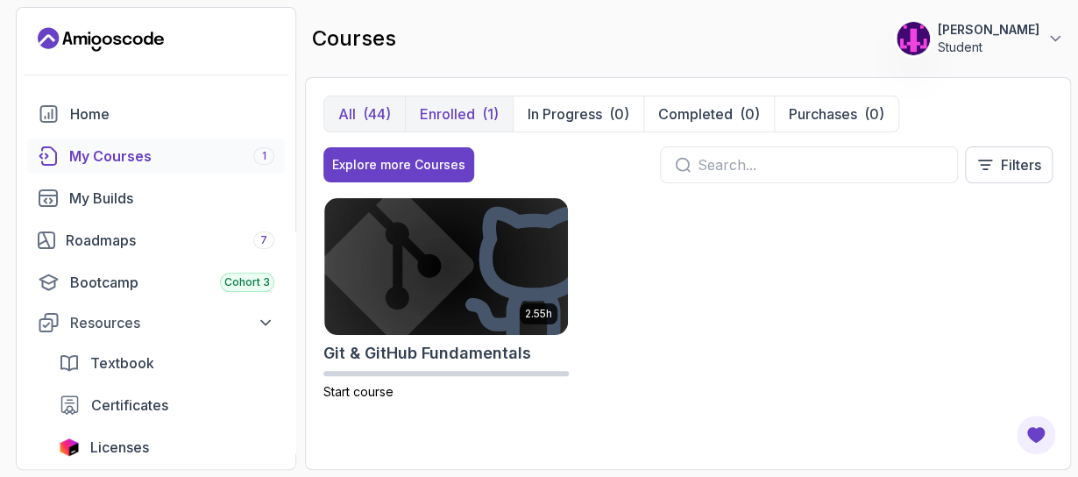
click at [372, 117] on div "(44)" at bounding box center [377, 113] width 28 height 21
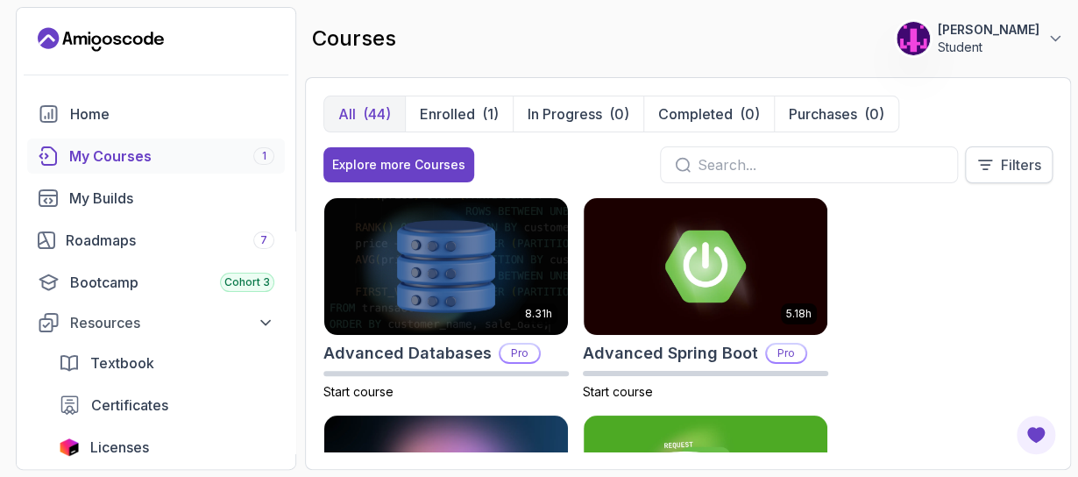
click at [1000, 180] on button "Filters" at bounding box center [1009, 164] width 88 height 37
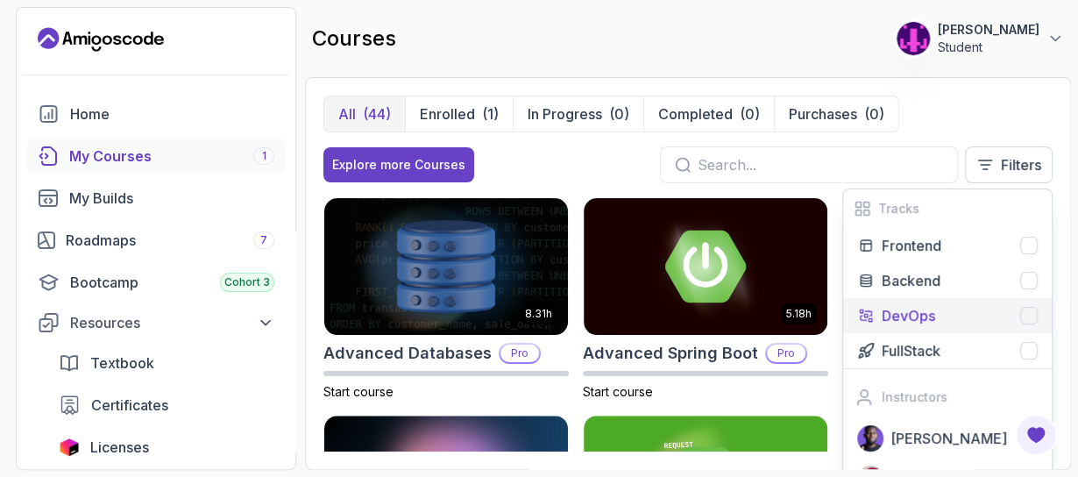
scroll to position [81, 0]
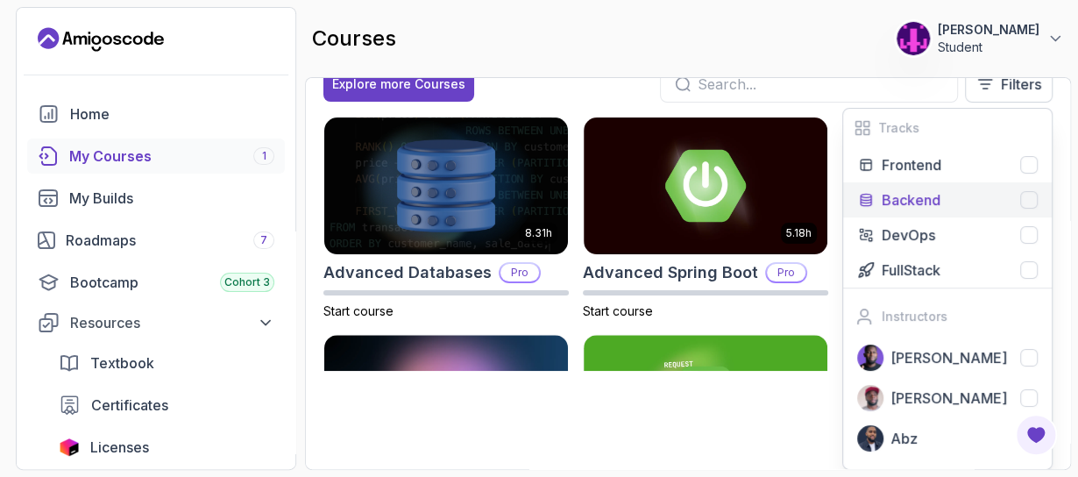
click at [1031, 197] on div at bounding box center [1029, 200] width 18 height 18
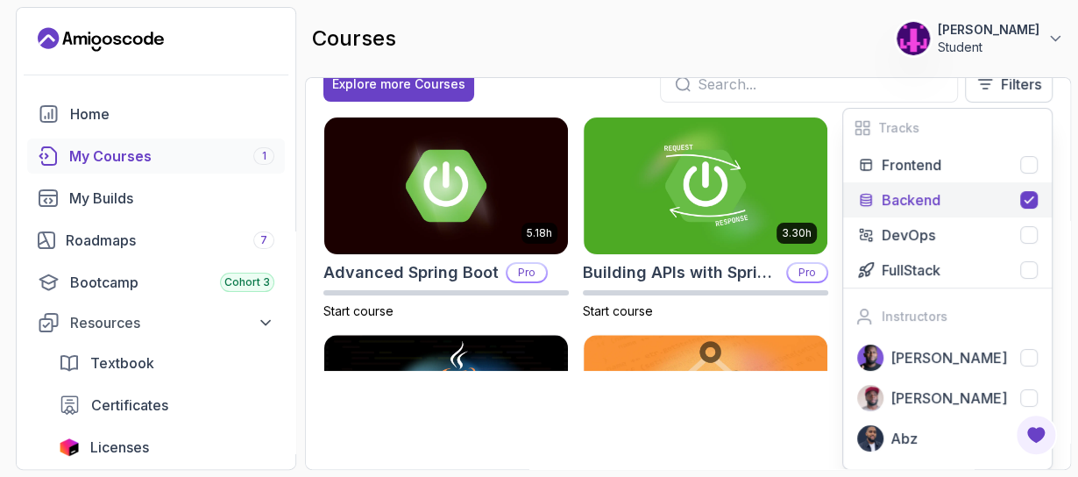
click at [591, 96] on div "Explore more Courses Filters Tracks Frontend Backend DevOps FullStack Instructo…" at bounding box center [687, 84] width 729 height 37
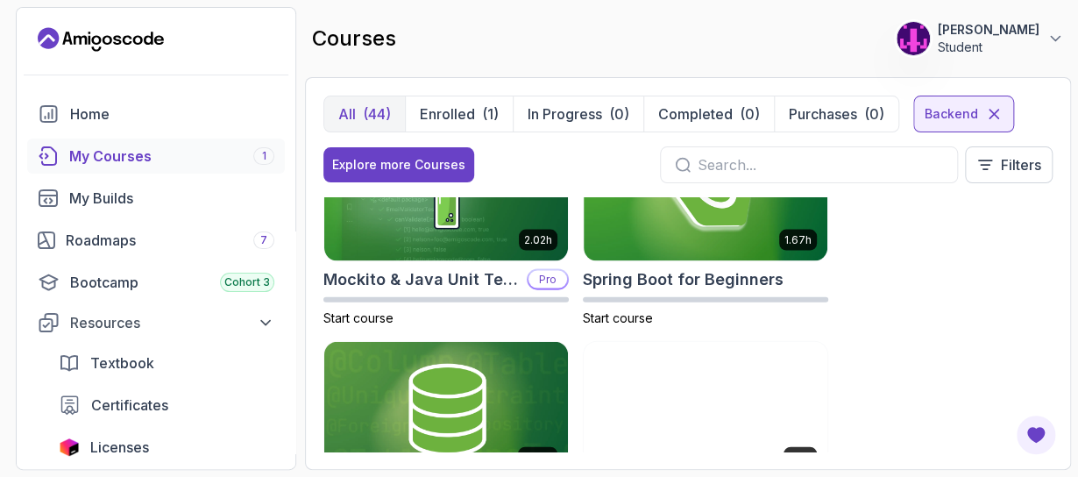
scroll to position [1704, 0]
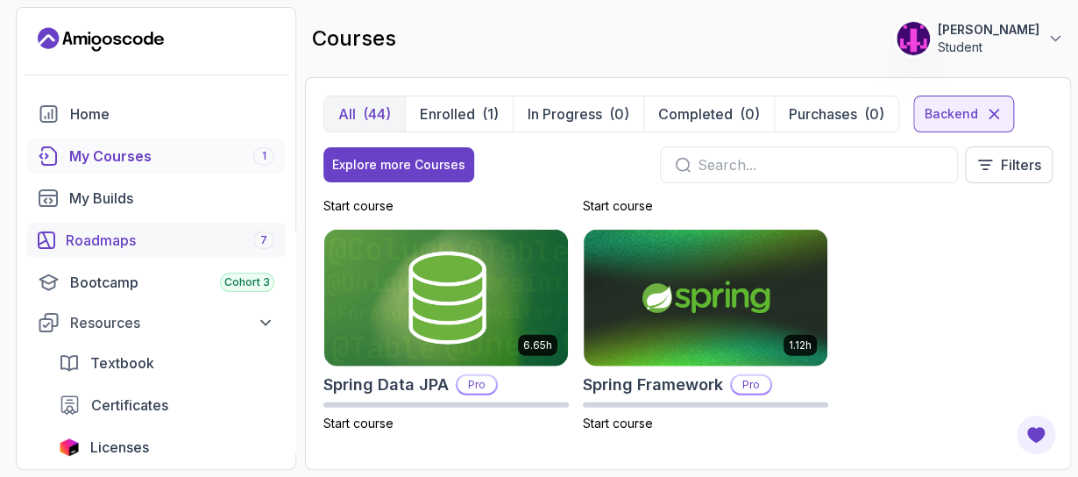
click at [182, 245] on div "Roadmaps 7" at bounding box center [170, 240] width 209 height 21
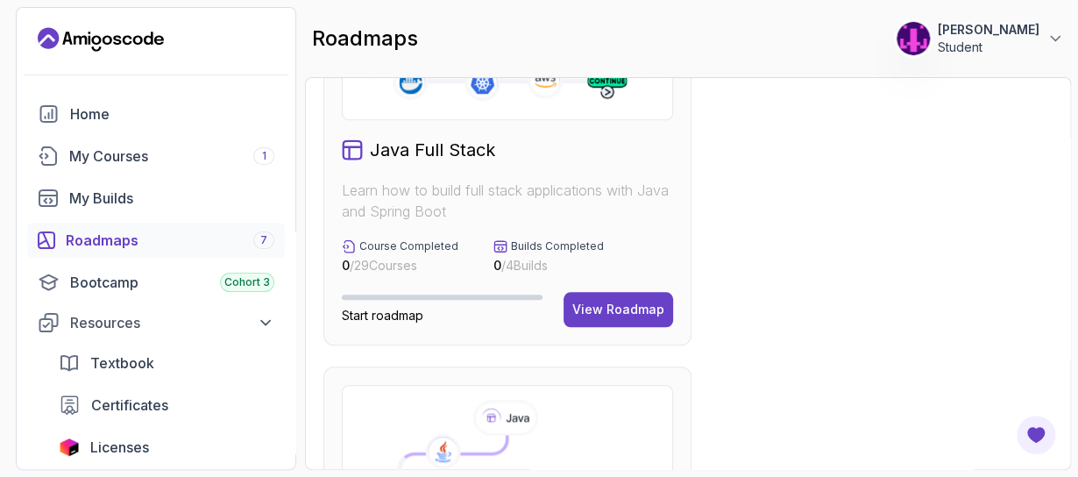
scroll to position [519, 0]
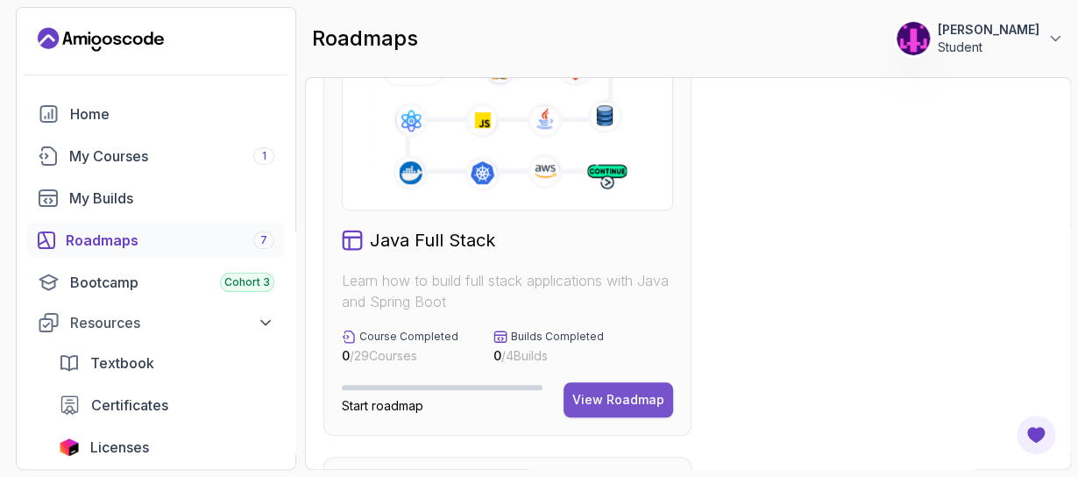
click at [628, 404] on div "View Roadmap" at bounding box center [618, 400] width 92 height 18
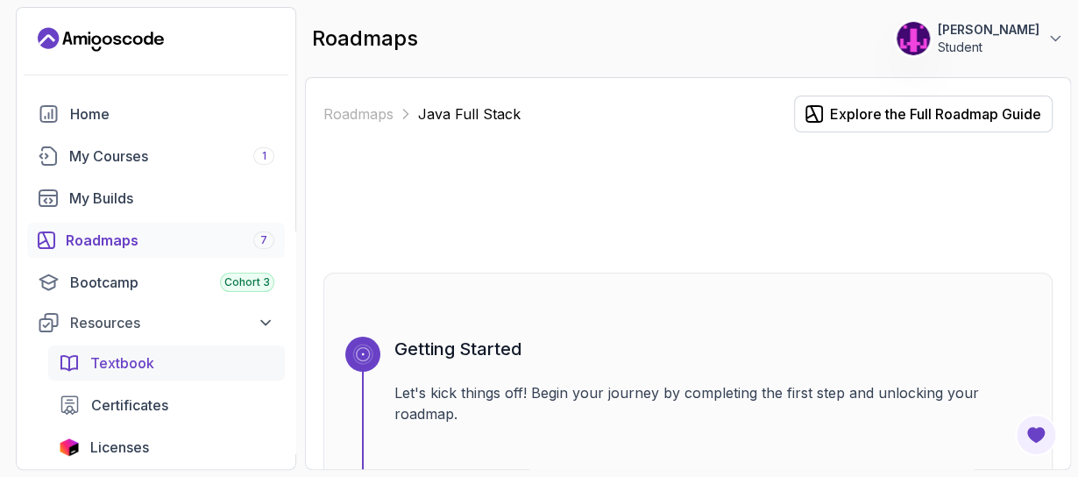
click at [164, 370] on div "Textbook" at bounding box center [182, 362] width 184 height 21
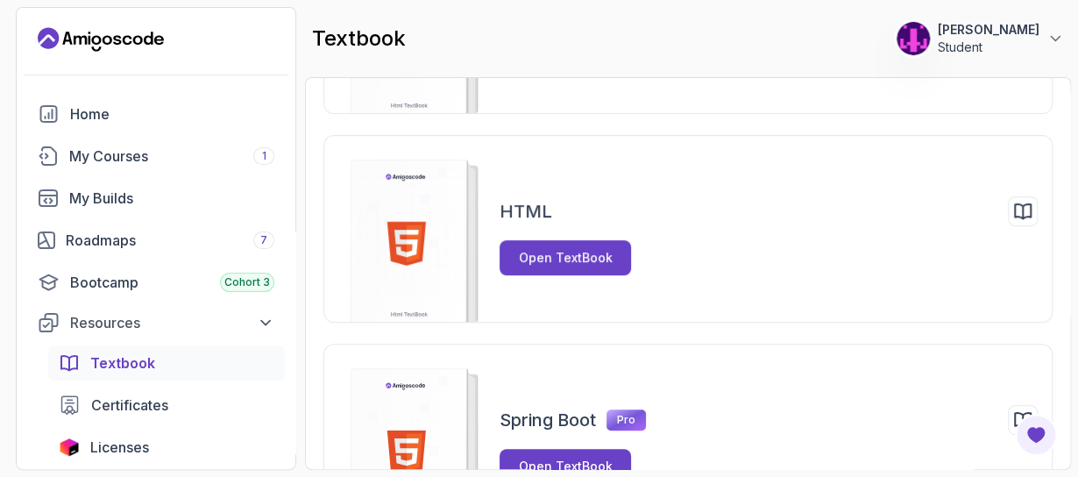
scroll to position [286, 0]
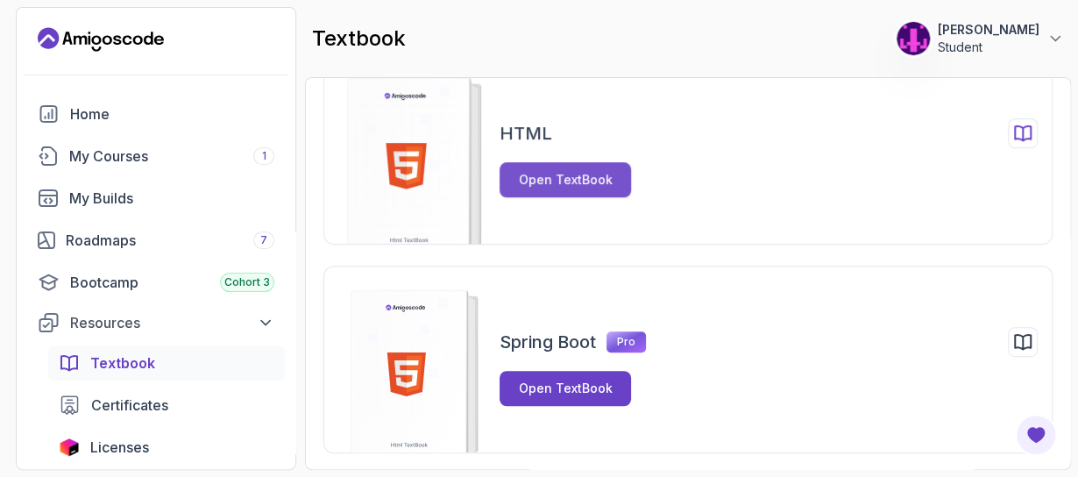
click at [565, 181] on div "Open TextBook" at bounding box center [566, 180] width 94 height 18
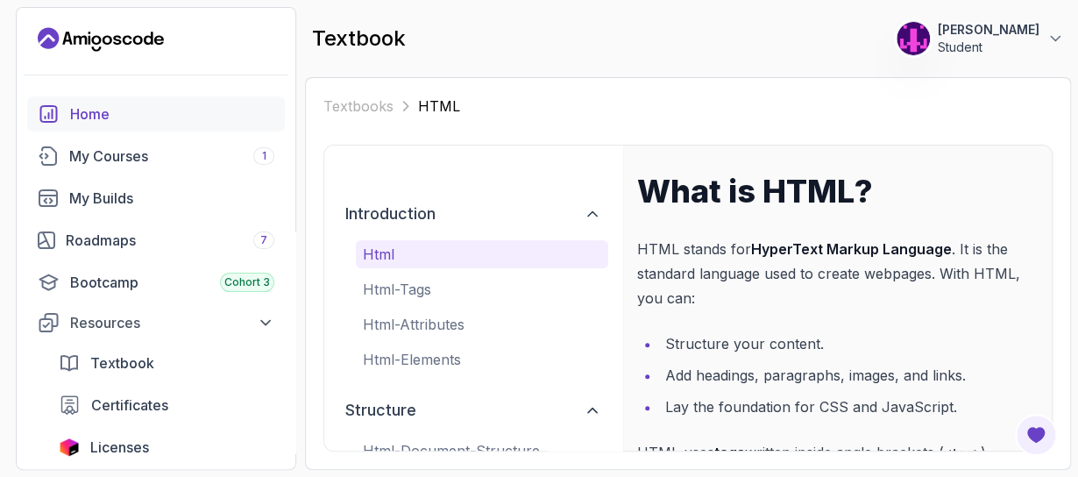
click at [171, 124] on div "Home" at bounding box center [172, 113] width 204 height 21
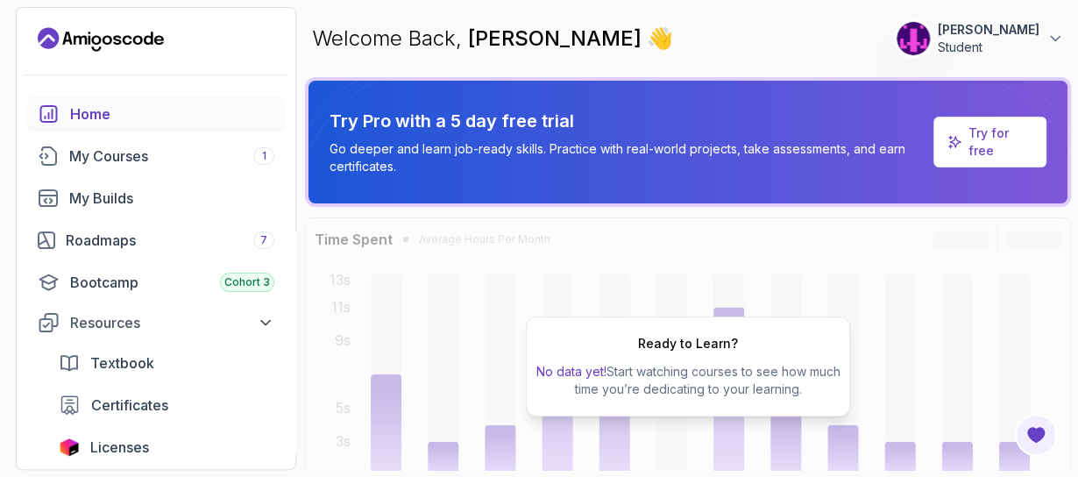
click at [978, 131] on p "Try for free" at bounding box center [999, 141] width 63 height 35
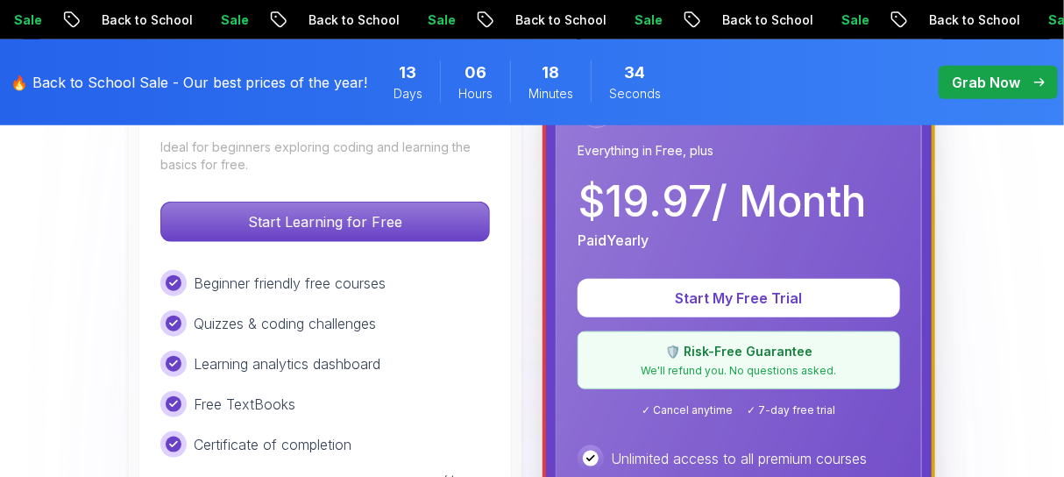
scroll to position [587, 0]
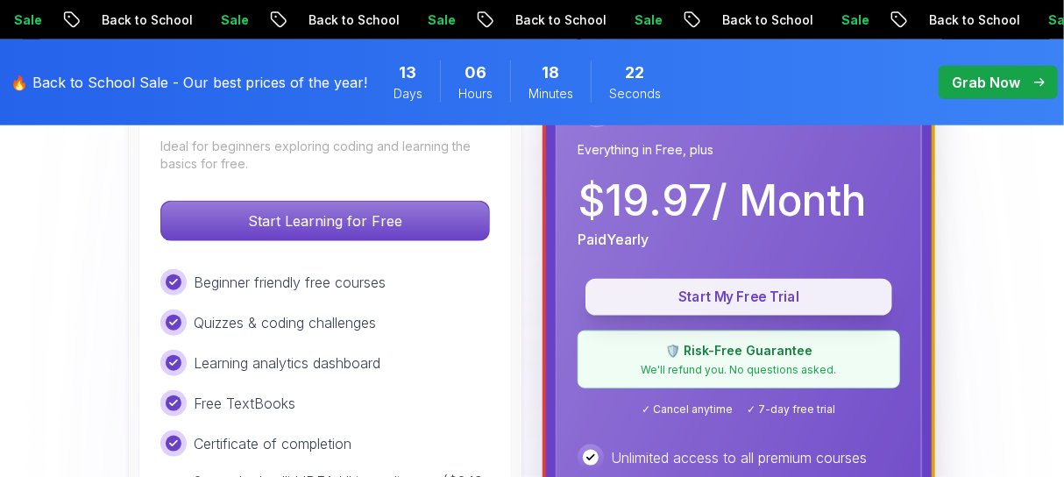
click at [699, 299] on p "Start My Free Trial" at bounding box center [739, 297] width 266 height 20
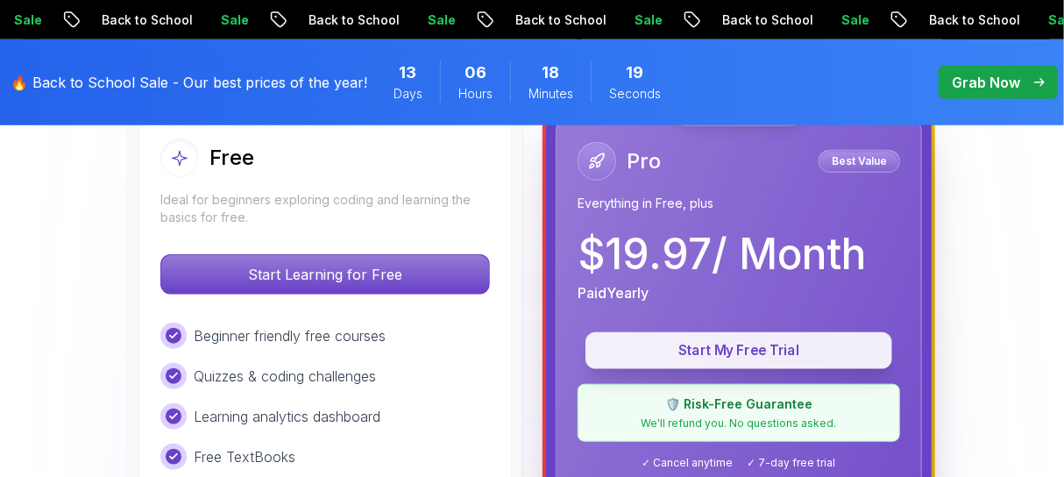
scroll to position [529, 0]
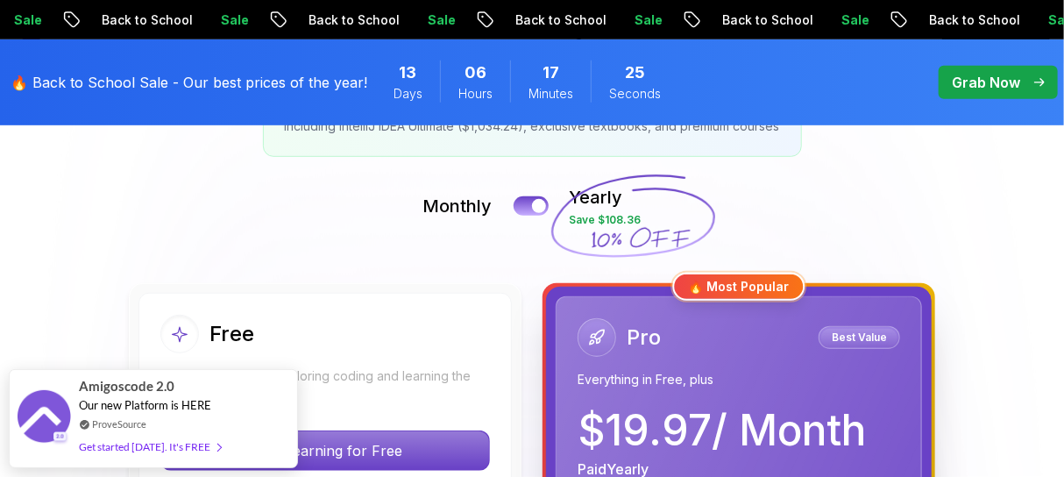
scroll to position [321, 0]
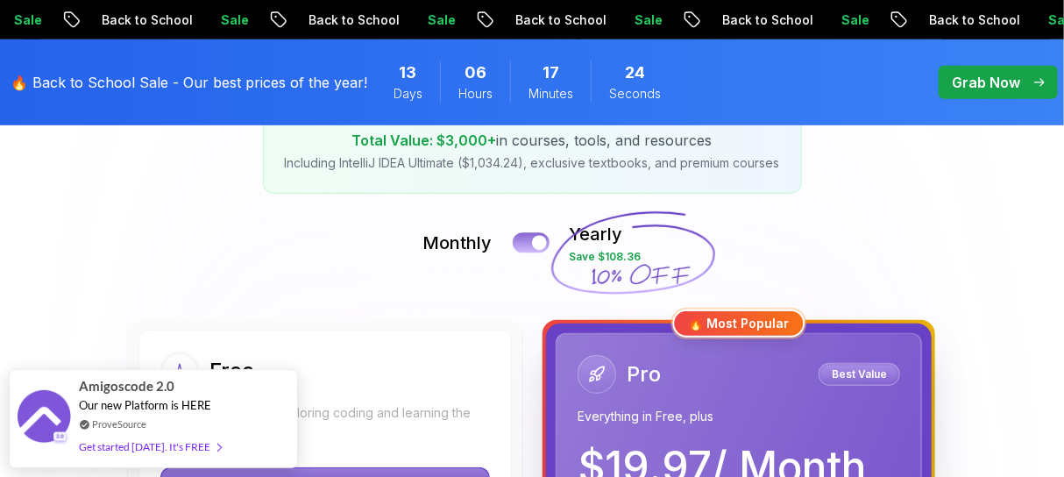
click at [534, 239] on div at bounding box center [539, 243] width 15 height 15
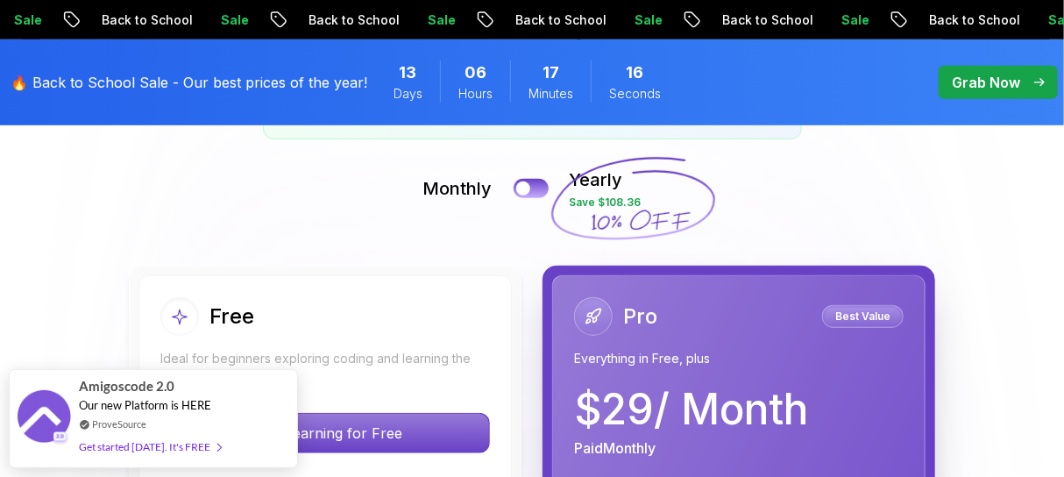
scroll to position [365, 0]
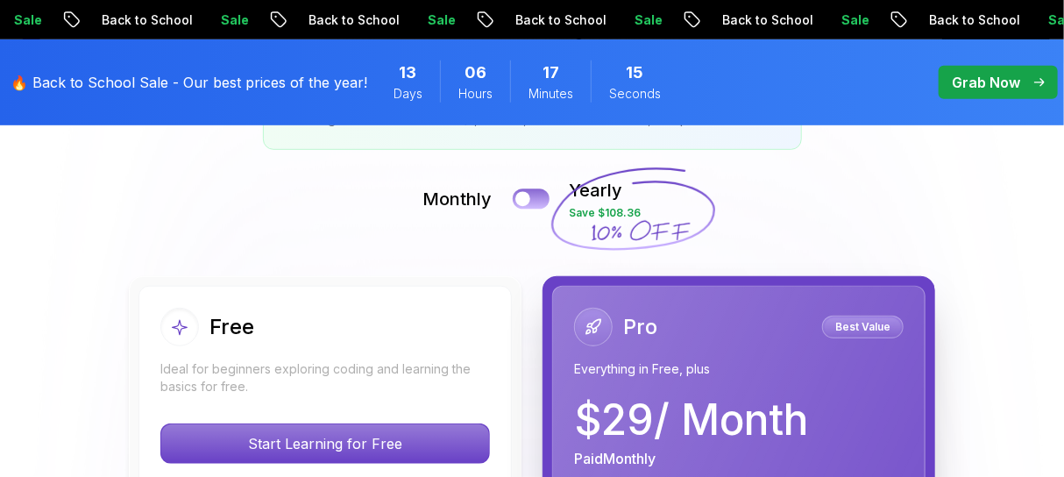
click at [522, 201] on div at bounding box center [522, 199] width 15 height 15
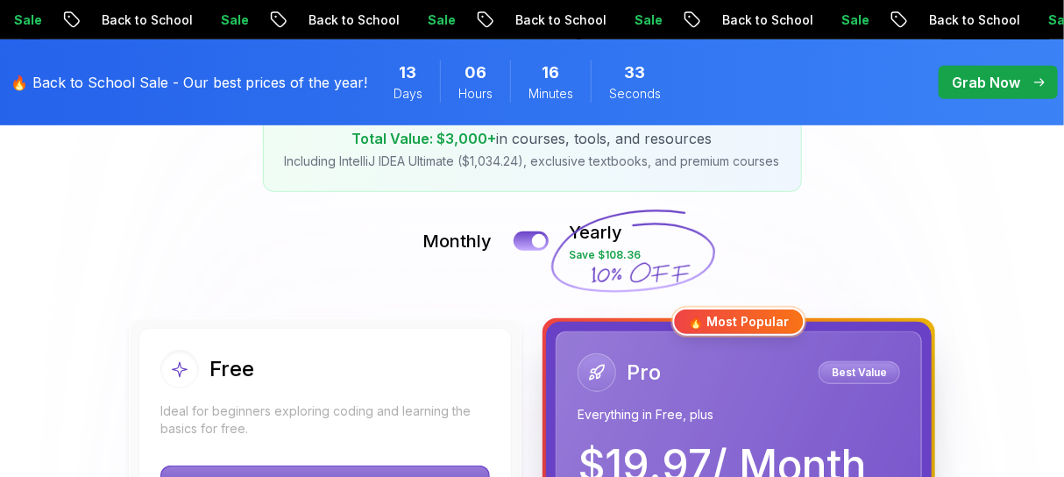
scroll to position [323, 0]
click at [538, 240] on div at bounding box center [539, 241] width 15 height 15
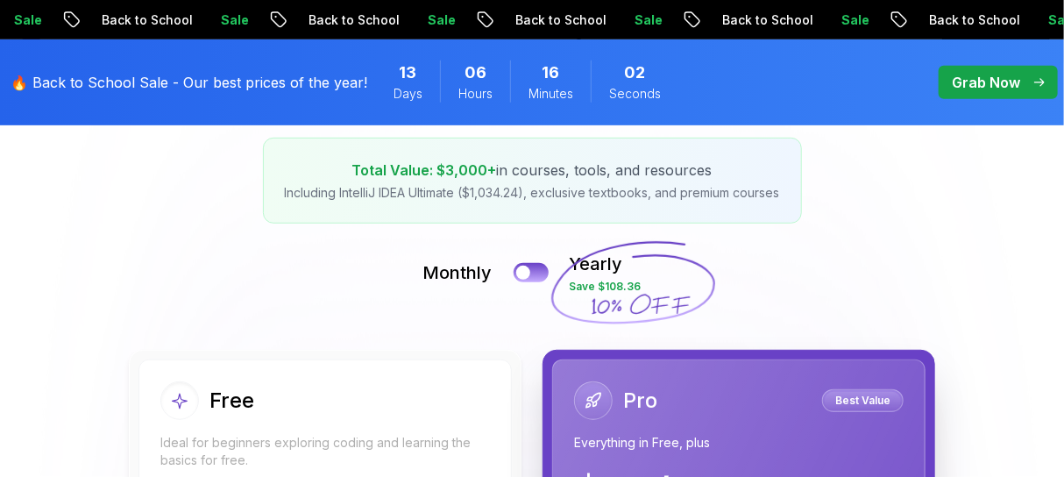
scroll to position [0, 0]
